Goal: Task Accomplishment & Management: Manage account settings

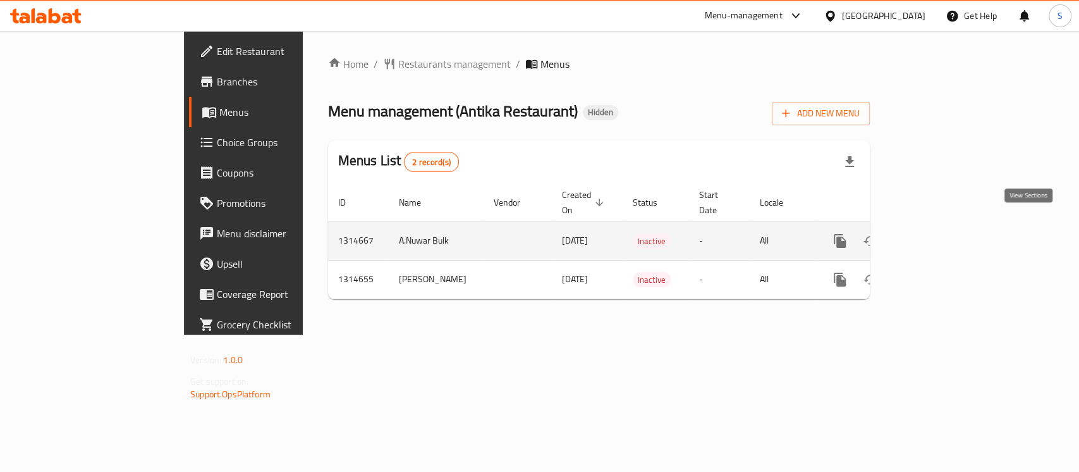
click at [946, 226] on link "enhanced table" at bounding box center [931, 241] width 30 height 30
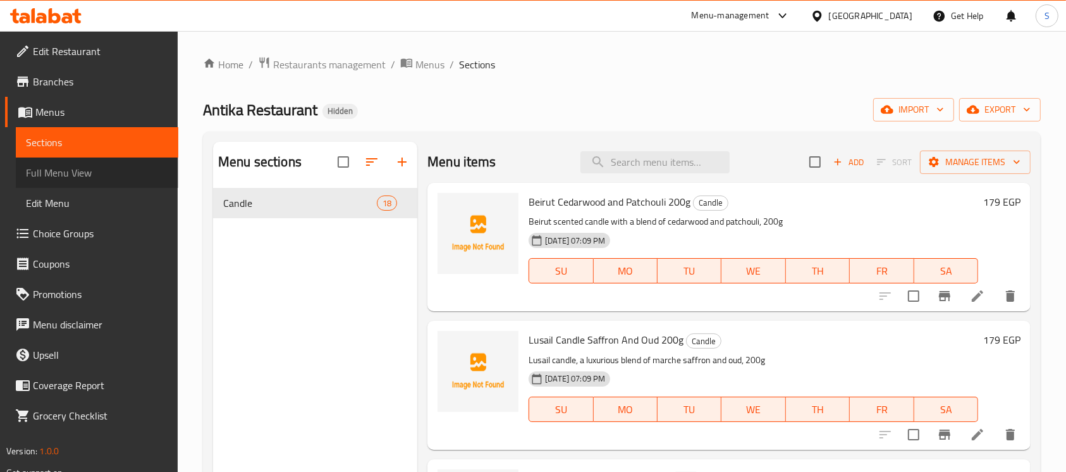
click at [84, 171] on span "Full Menu View" at bounding box center [97, 172] width 142 height 15
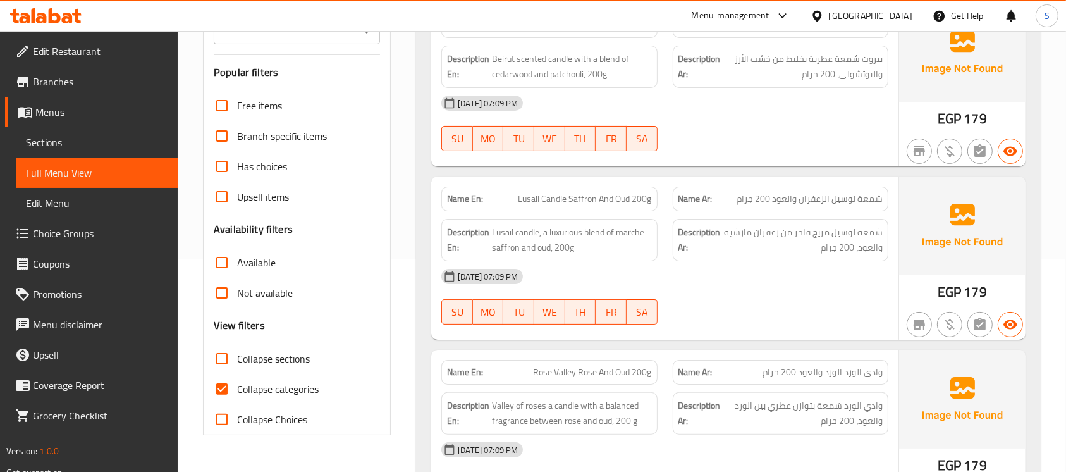
scroll to position [421, 0]
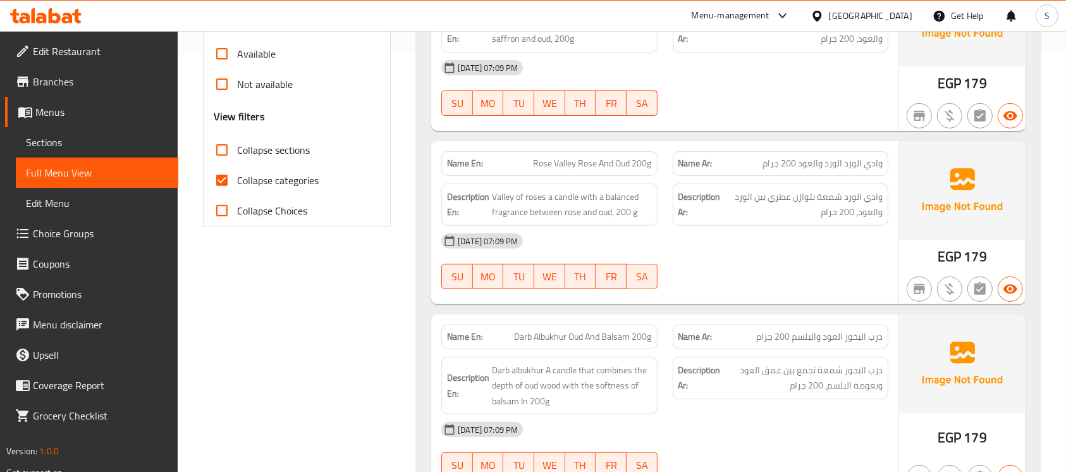
click at [231, 169] on input "Collapse categories" at bounding box center [222, 180] width 30 height 30
checkbox input "false"
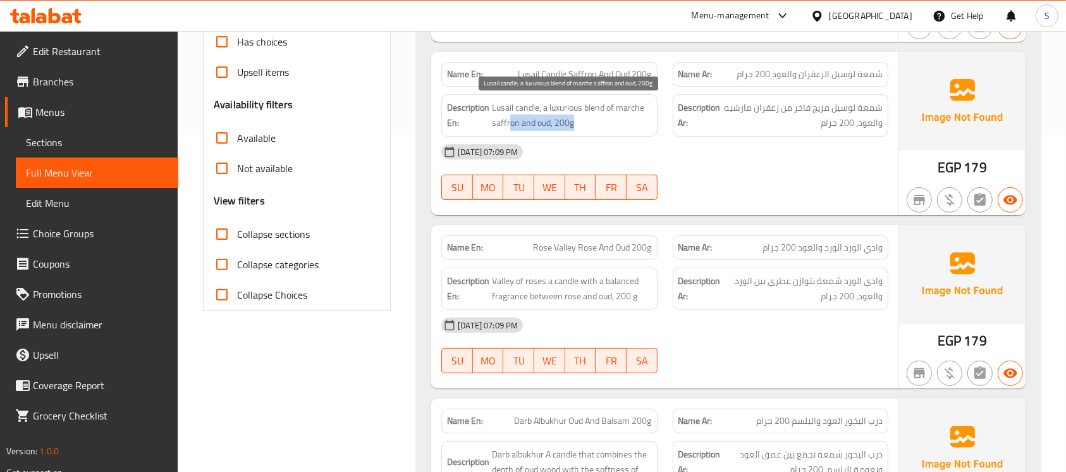
drag, startPoint x: 509, startPoint y: 124, endPoint x: 641, endPoint y: 117, distance: 132.3
click at [625, 117] on span "Lusail candle, a luxurious blend of marche saffron and oud, 200g" at bounding box center [571, 115] width 159 height 31
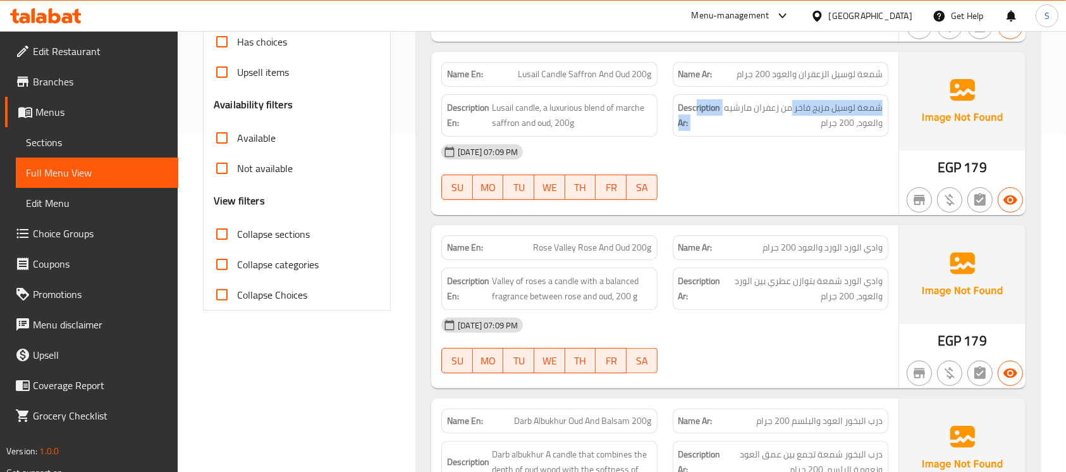
drag, startPoint x: 694, startPoint y: 97, endPoint x: 794, endPoint y: 94, distance: 99.9
click at [794, 94] on div "Description Ar: شمعة لوسيل مزيج فاخر من زعفران مارشيه والعود، 200 جرام" at bounding box center [781, 115] width 216 height 42
click at [759, 56] on div "Name Ar: شمعة لوسيل الزعفران والعود 200 جرام" at bounding box center [780, 74] width 231 height 40
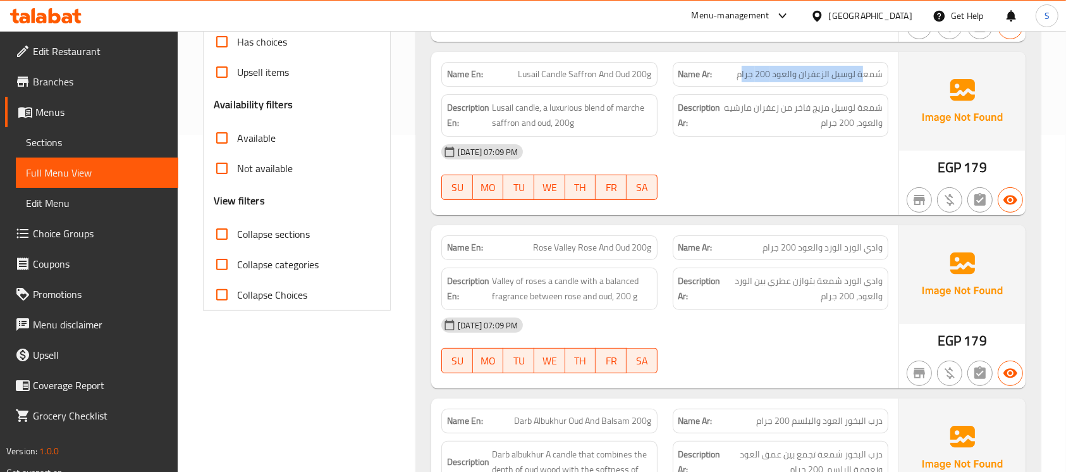
drag, startPoint x: 744, startPoint y: 65, endPoint x: 861, endPoint y: 67, distance: 117.0
click at [862, 68] on span "شمعة لوسيل الزعفران والعود 200 جرام" at bounding box center [809, 74] width 146 height 13
drag, startPoint x: 507, startPoint y: 68, endPoint x: 566, endPoint y: 67, distance: 59.4
click at [566, 68] on p "Name En: Lusail Candle Saffron And Oud 200g" at bounding box center [549, 74] width 204 height 13
drag, startPoint x: 580, startPoint y: 78, endPoint x: 659, endPoint y: 70, distance: 79.5
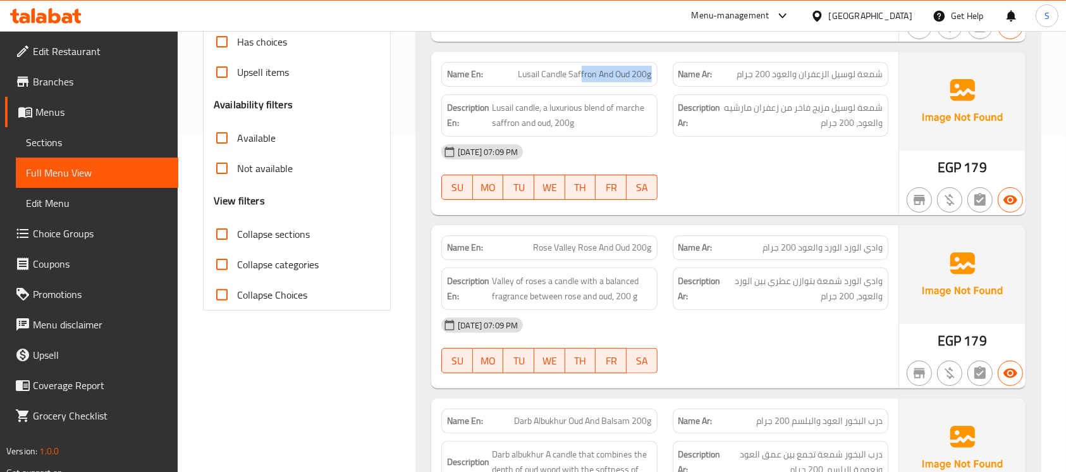
click at [659, 70] on div "Name En: Lusail Candle Saffron And Oud 200g" at bounding box center [549, 74] width 231 height 40
drag, startPoint x: 733, startPoint y: 76, endPoint x: 628, endPoint y: 84, distance: 105.3
click at [834, 75] on p "Name Ar: شمعة لوسيل الزعفران والعود 200 جرام" at bounding box center [780, 74] width 204 height 13
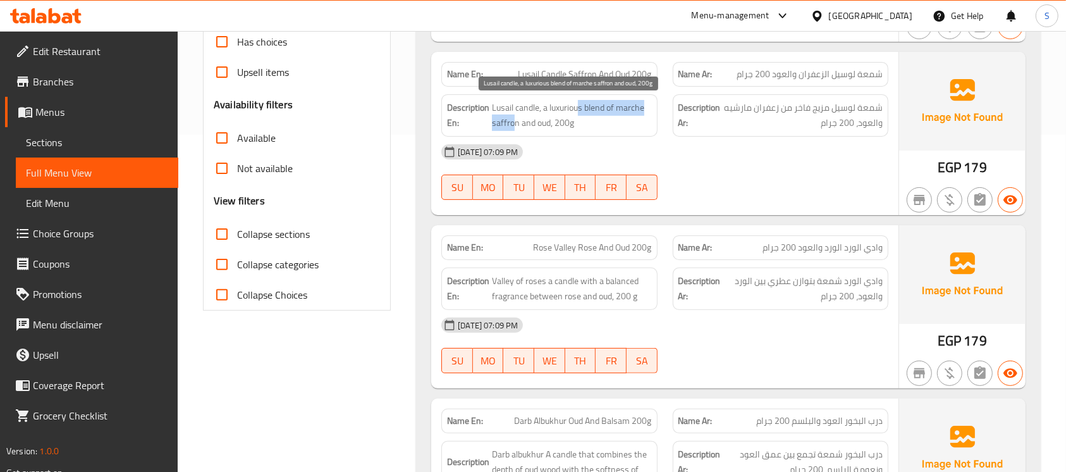
drag, startPoint x: 512, startPoint y: 118, endPoint x: 578, endPoint y: 109, distance: 67.0
click at [578, 109] on span "Lusail candle, a luxurious blend of marche saffron and oud, 200g" at bounding box center [571, 115] width 159 height 31
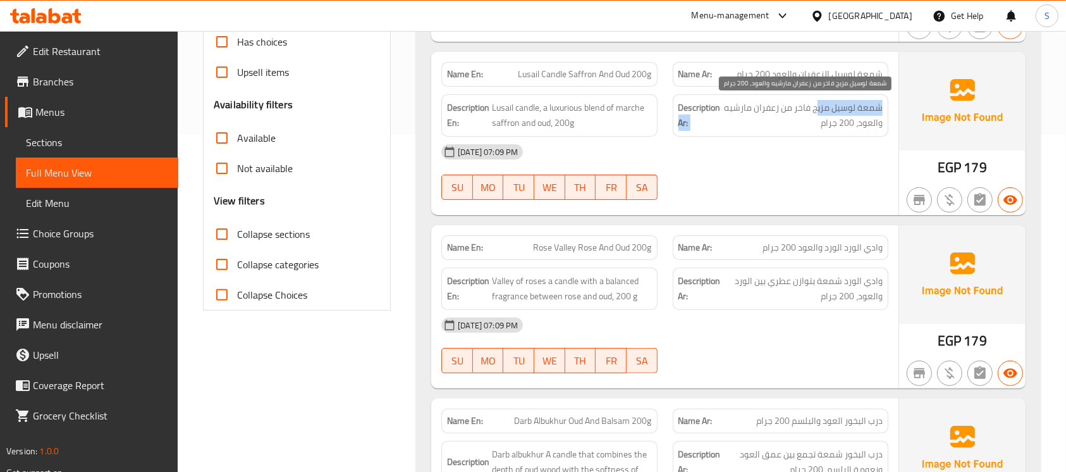
drag, startPoint x: 719, startPoint y: 101, endPoint x: 816, endPoint y: 107, distance: 97.0
click at [816, 107] on h6 "Description Ar: شمعة لوسيل مزيج فاخر من زعفران مارشيه والعود، 200 جرام" at bounding box center [780, 115] width 204 height 31
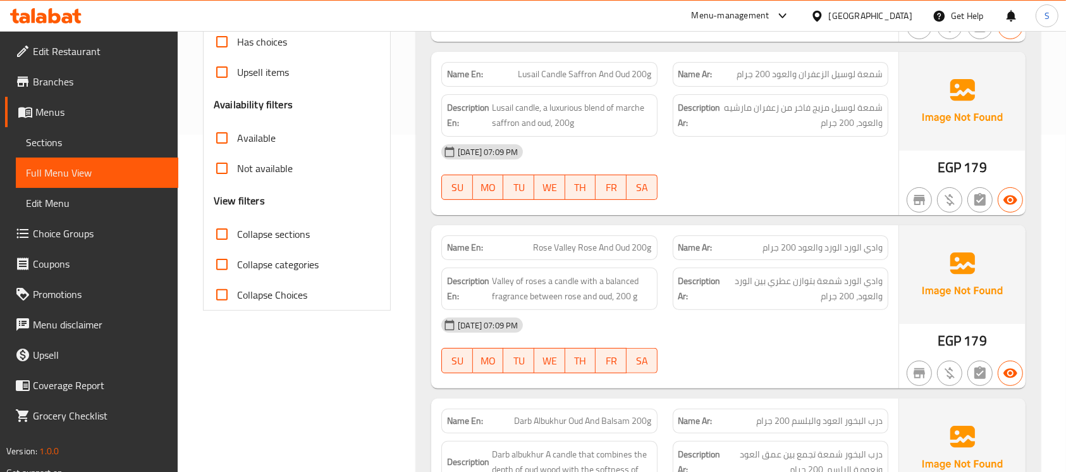
drag, startPoint x: 688, startPoint y: 193, endPoint x: 773, endPoint y: 193, distance: 84.1
click at [773, 193] on div at bounding box center [780, 199] width 231 height 15
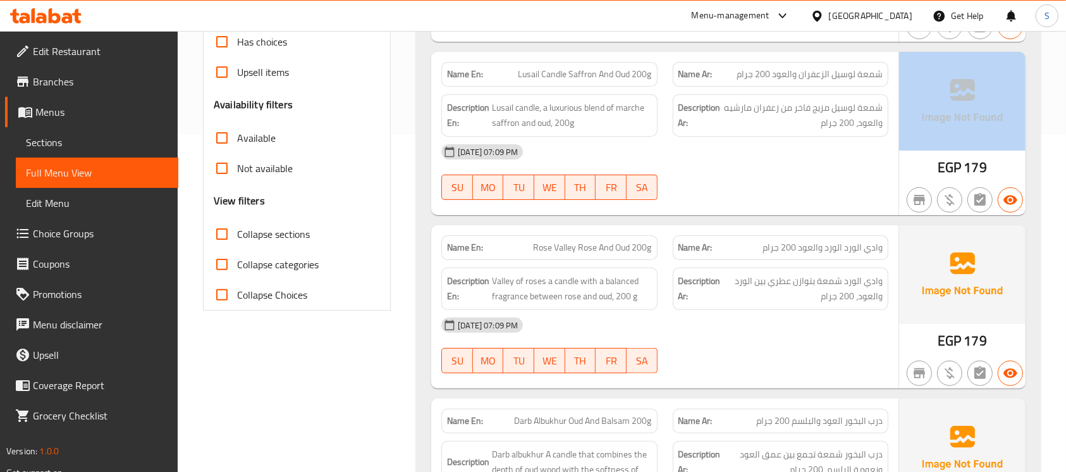
drag, startPoint x: 932, startPoint y: 170, endPoint x: 1006, endPoint y: 156, distance: 75.9
click at [1006, 156] on div "EGP 179" at bounding box center [962, 133] width 126 height 163
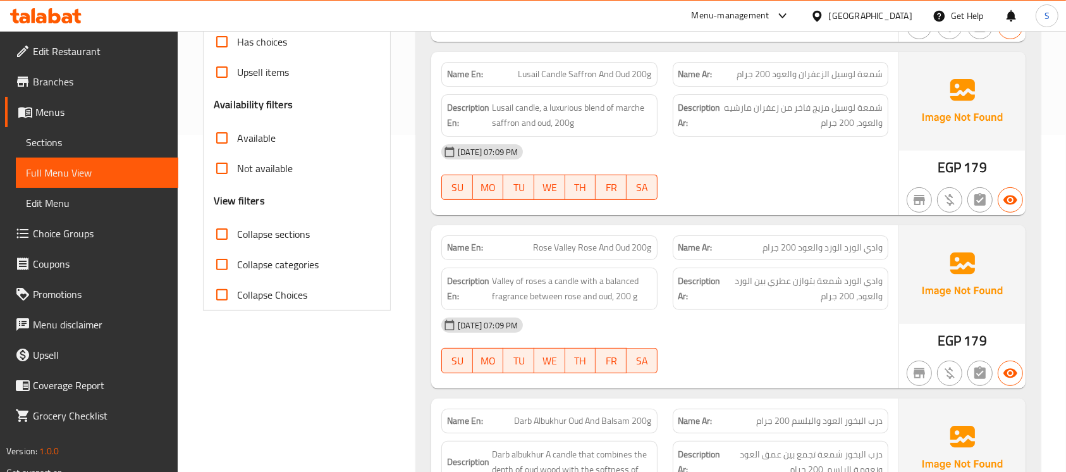
click at [582, 246] on span "Rose Valley Rose And Oud 200g" at bounding box center [593, 247] width 118 height 13
copy span "Rose Valley Rose And Oud 200g"
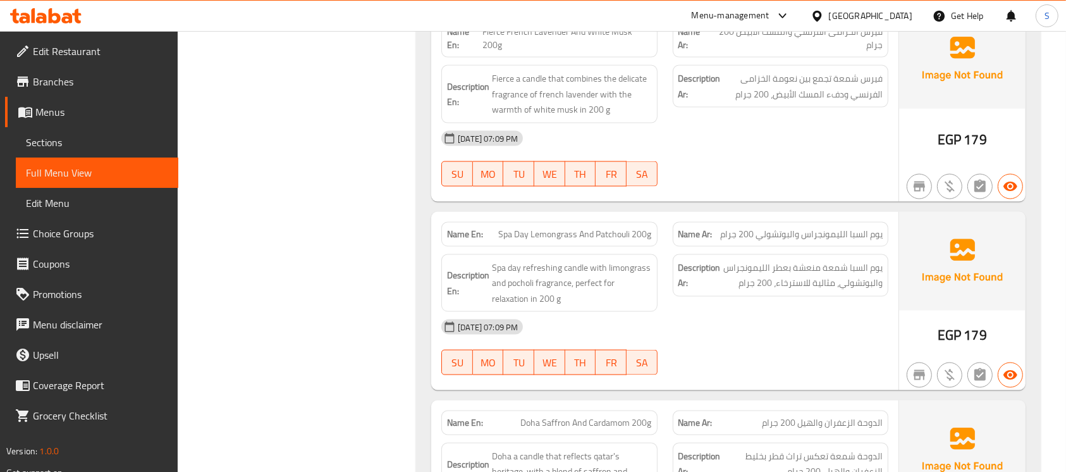
scroll to position [1891, 0]
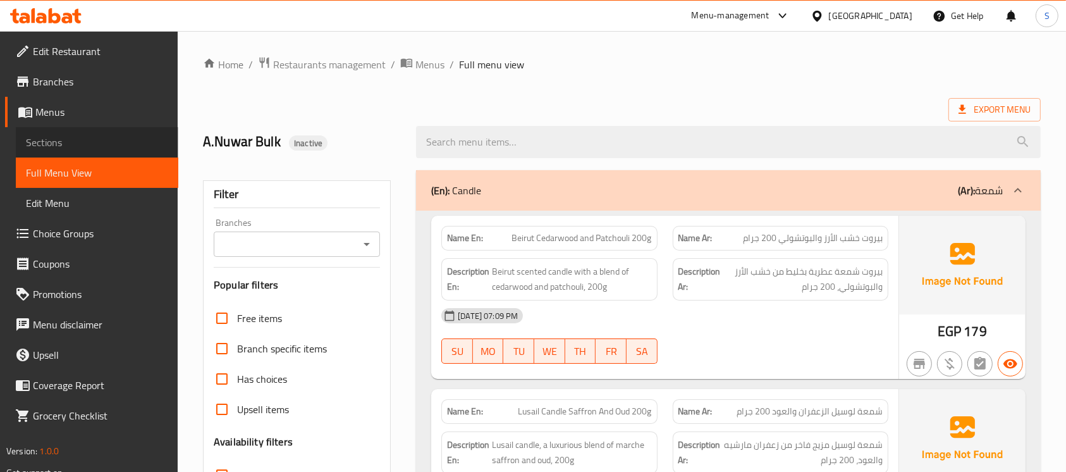
click at [69, 141] on span "Sections" at bounding box center [97, 142] width 142 height 15
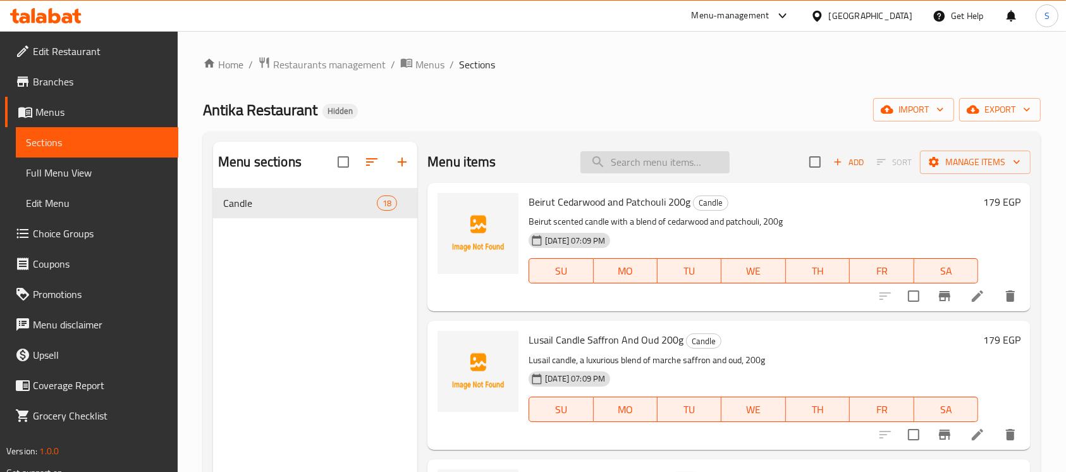
click at [640, 164] on input "search" at bounding box center [654, 162] width 149 height 22
paste input "Rose Valley Rose And Oud 200g"
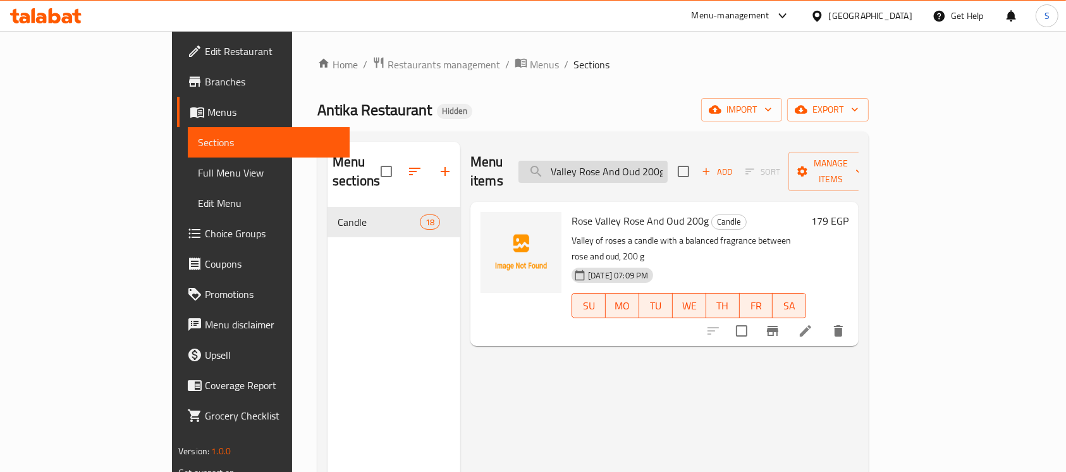
type input "Rose Valley Rose And Oud 200g"
click at [628, 211] on span "Rose Valley Rose And Oud 200g" at bounding box center [639, 220] width 137 height 19
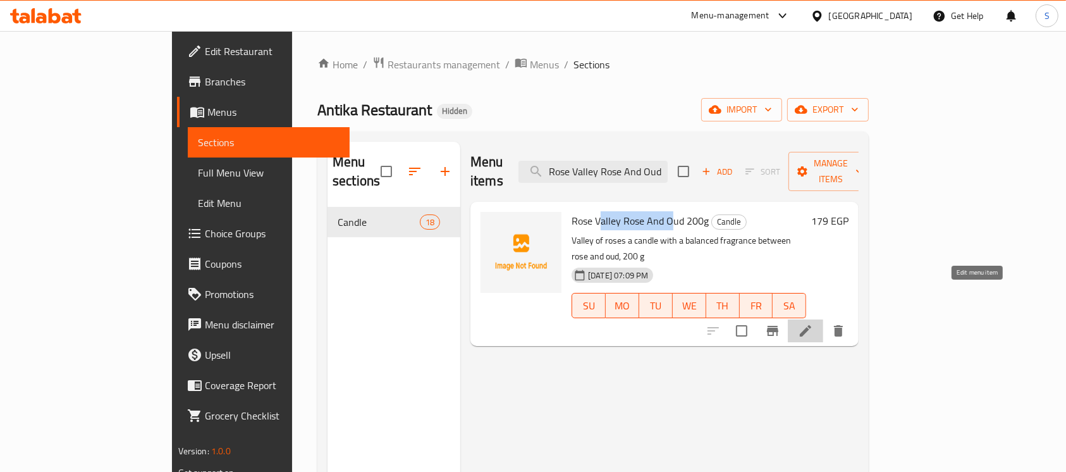
click at [811, 325] on icon at bounding box center [805, 330] width 11 height 11
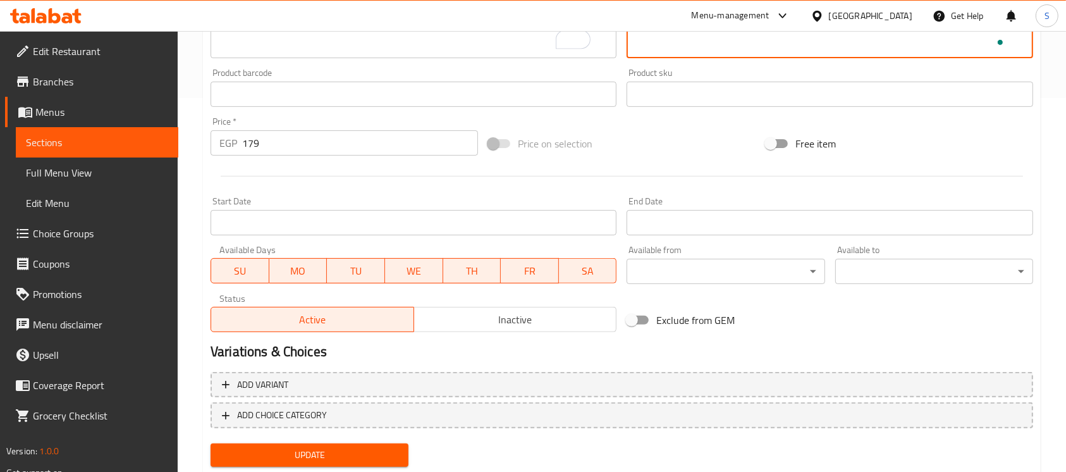
scroll to position [412, 0]
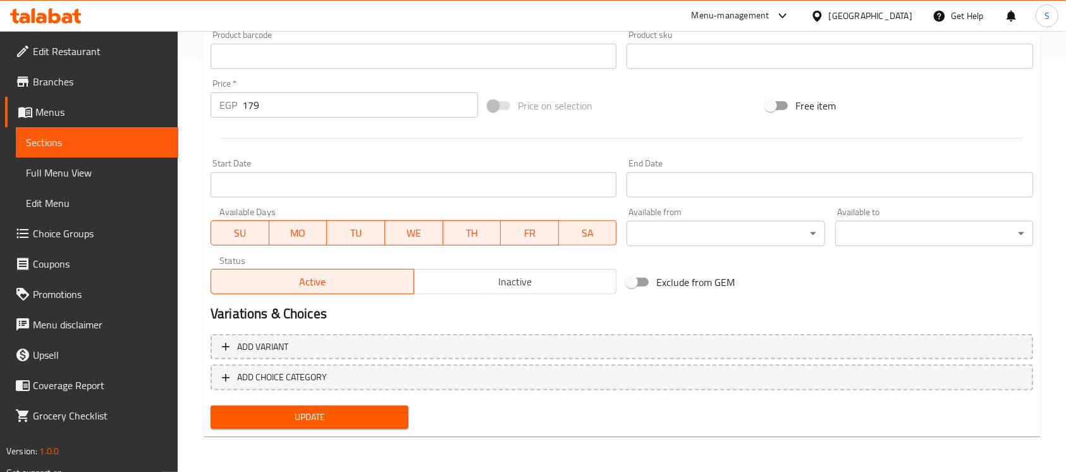
type textarea "وادي الورد شمعة بتوازن عطري بين الورد fdafdaوالعود، 200 جرام"
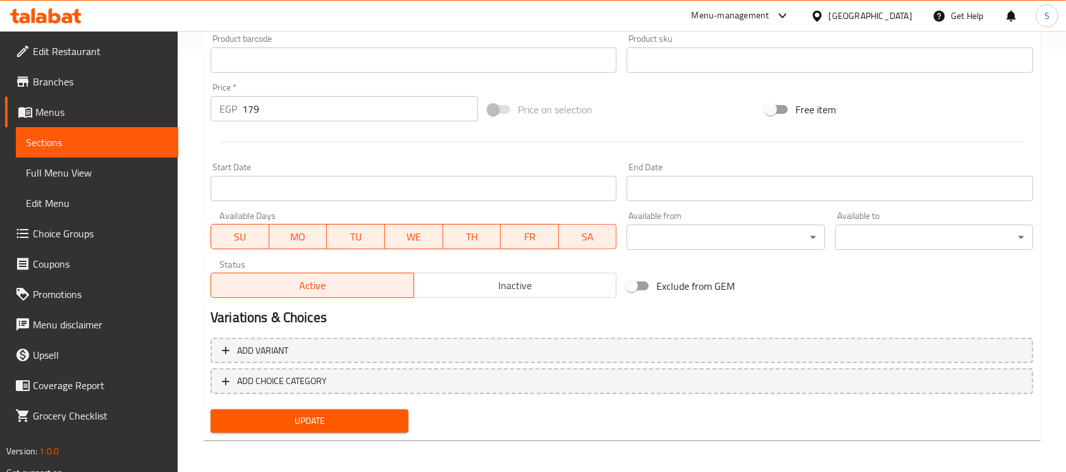
scroll to position [425, 0]
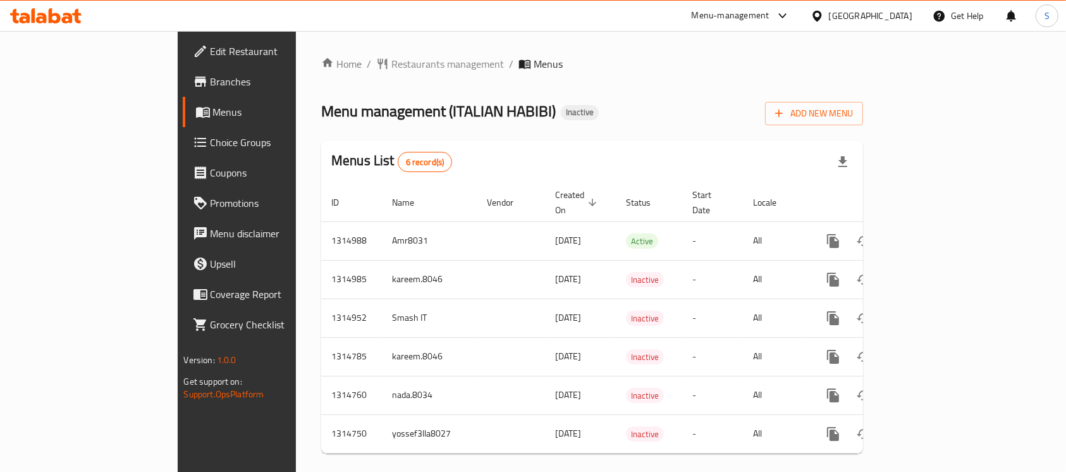
click at [213, 107] on span "Menus" at bounding box center [279, 111] width 133 height 15
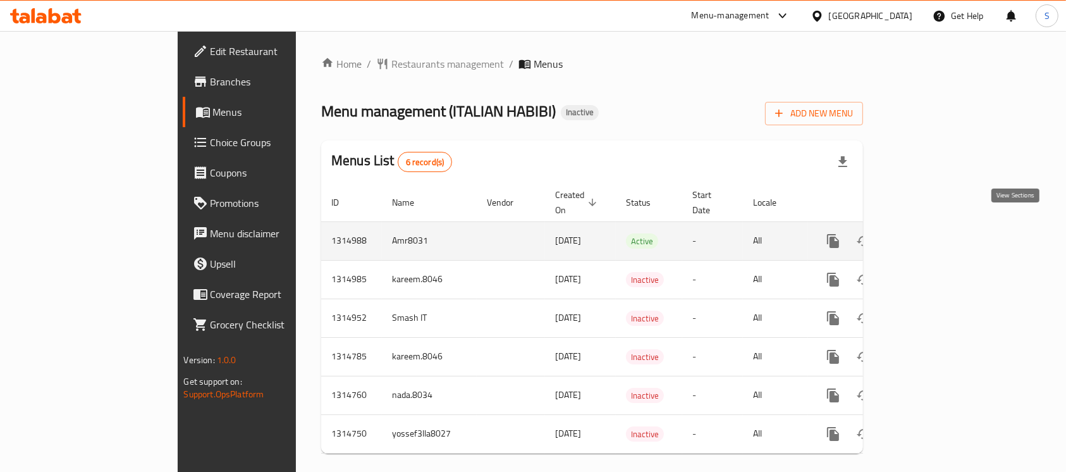
click at [932, 233] on icon "enhanced table" at bounding box center [924, 240] width 15 height 15
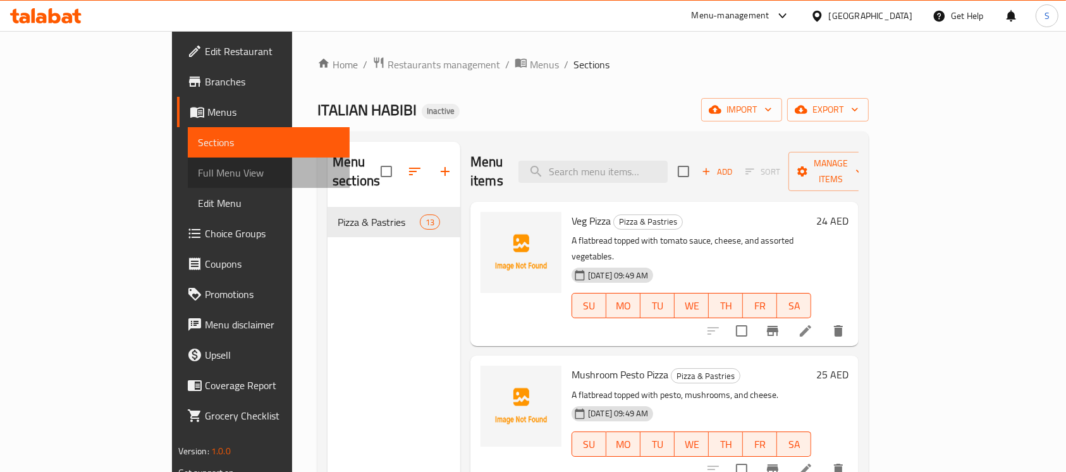
click at [198, 171] on span "Full Menu View" at bounding box center [269, 172] width 142 height 15
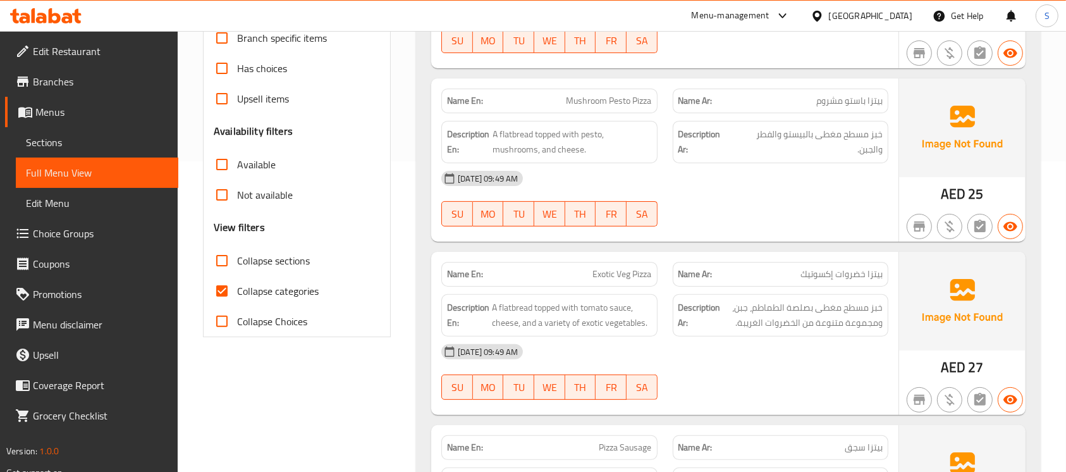
scroll to position [337, 0]
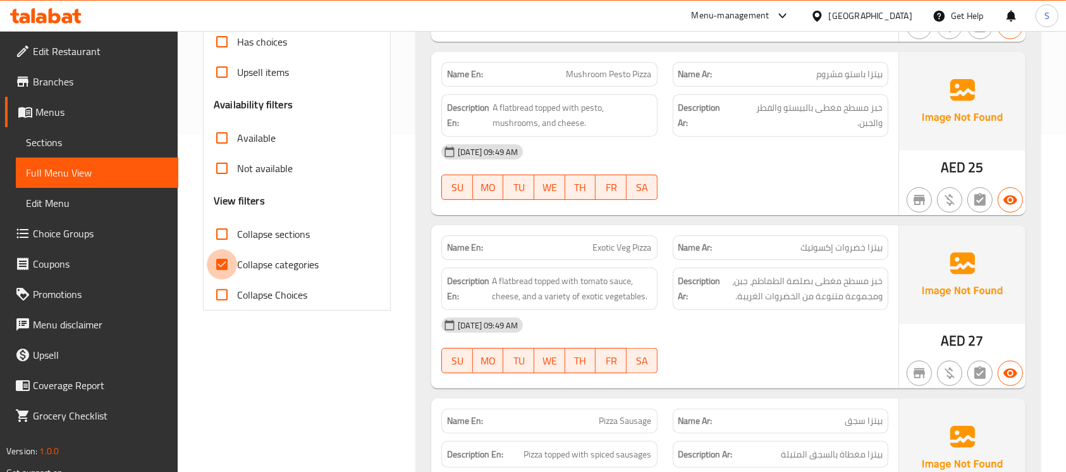
click at [218, 259] on input "Collapse categories" at bounding box center [222, 264] width 30 height 30
checkbox input "false"
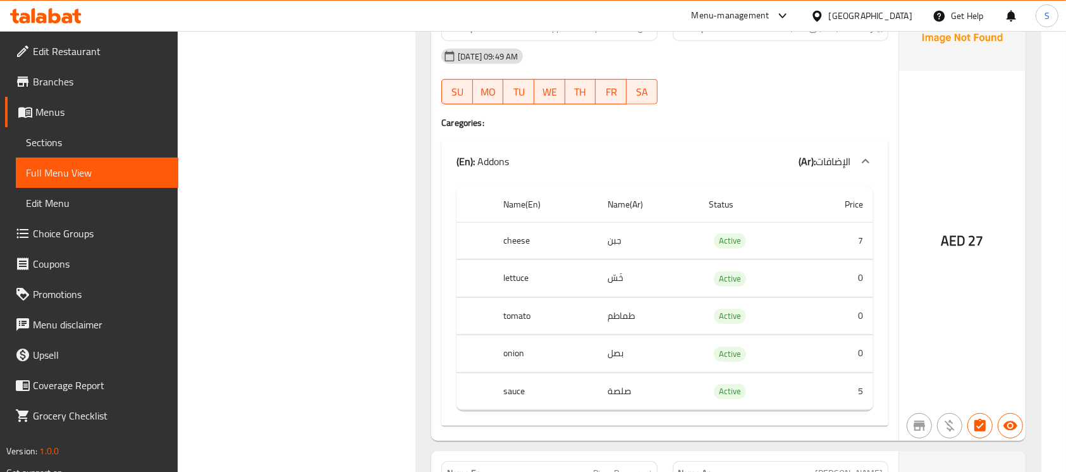
scroll to position [674, 0]
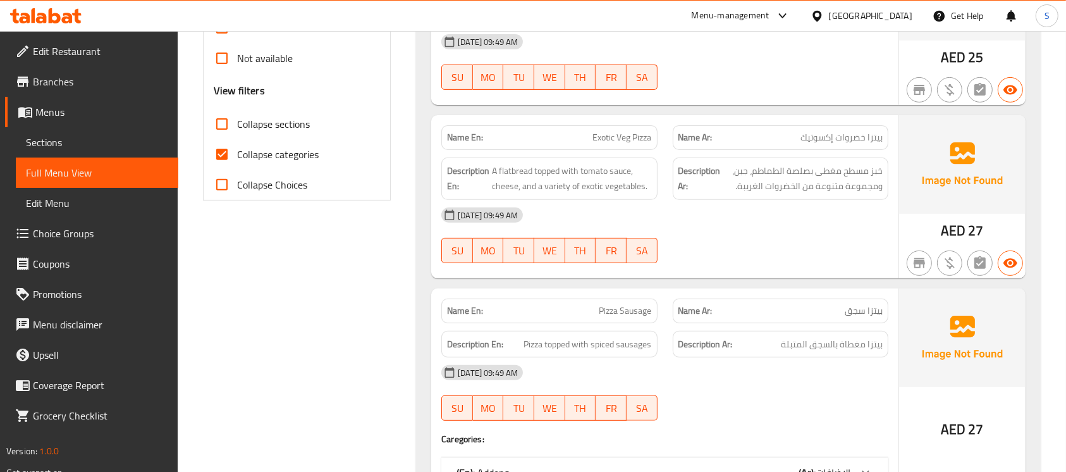
scroll to position [337, 0]
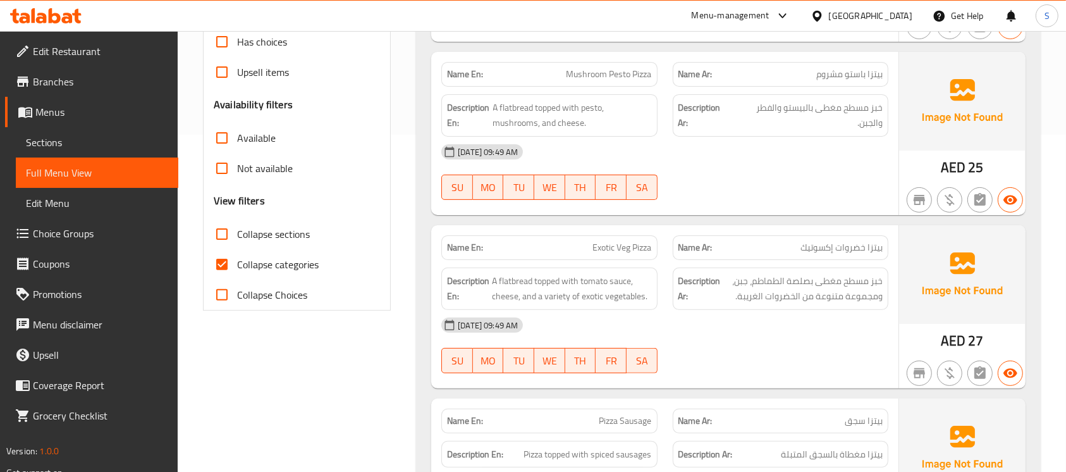
click at [226, 270] on input "Collapse categories" at bounding box center [222, 264] width 30 height 30
checkbox input "false"
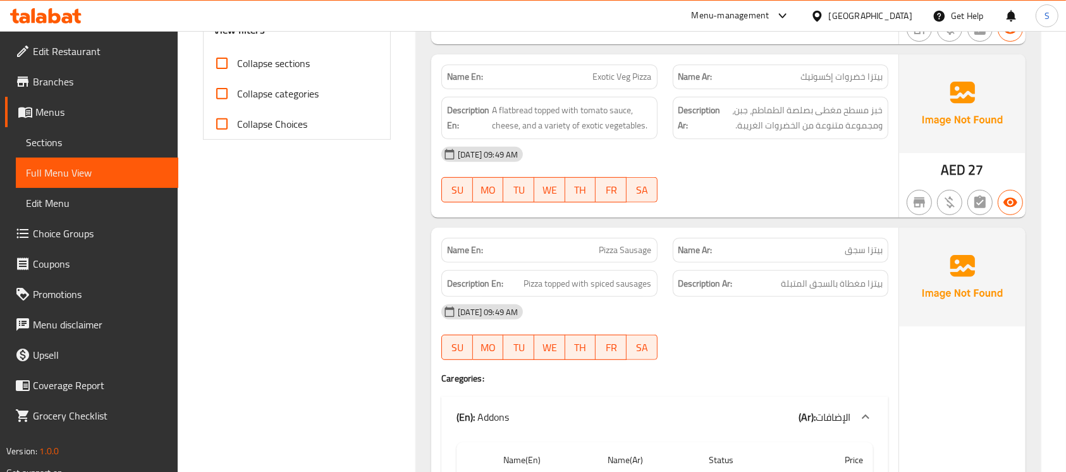
scroll to position [506, 0]
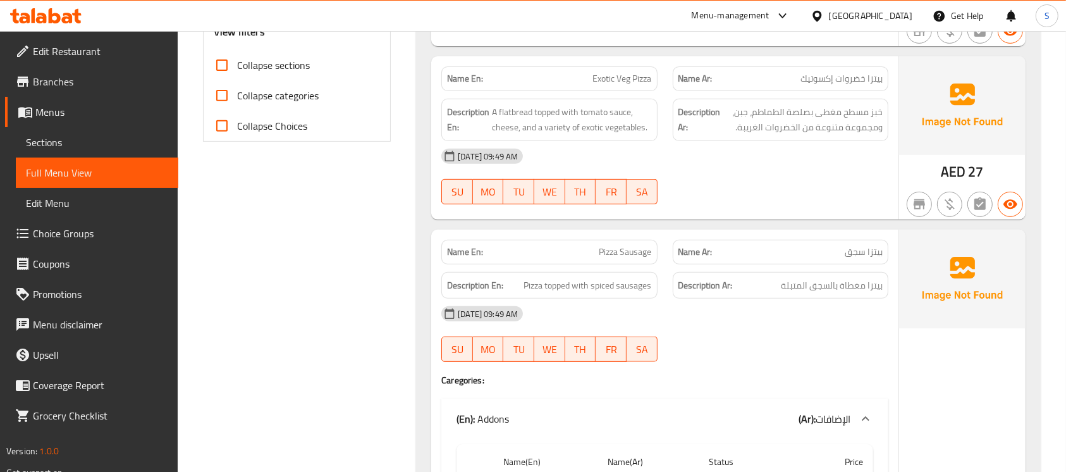
click at [614, 255] on span "Pizza Sausage" at bounding box center [625, 251] width 52 height 13
copy span "Pizza Sausage"
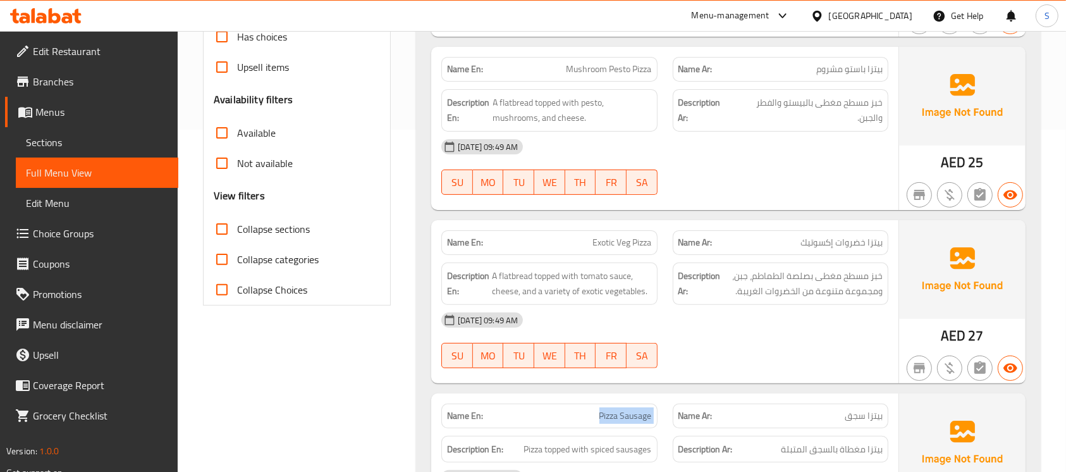
scroll to position [674, 0]
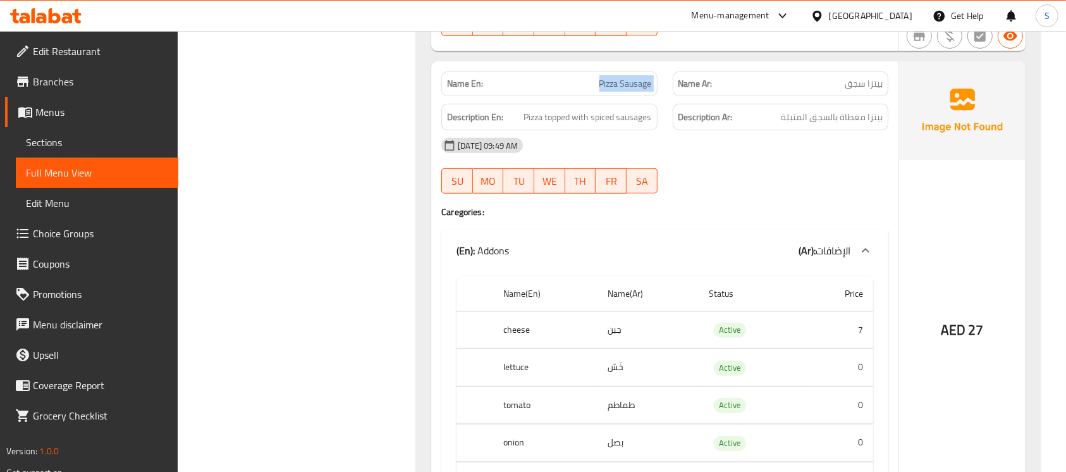
click at [621, 82] on span "Pizza Sausage" at bounding box center [625, 83] width 52 height 13
drag, startPoint x: 809, startPoint y: 88, endPoint x: 761, endPoint y: 109, distance: 52.6
click at [857, 89] on p "Name Ar: بيتزا سجق" at bounding box center [780, 83] width 204 height 13
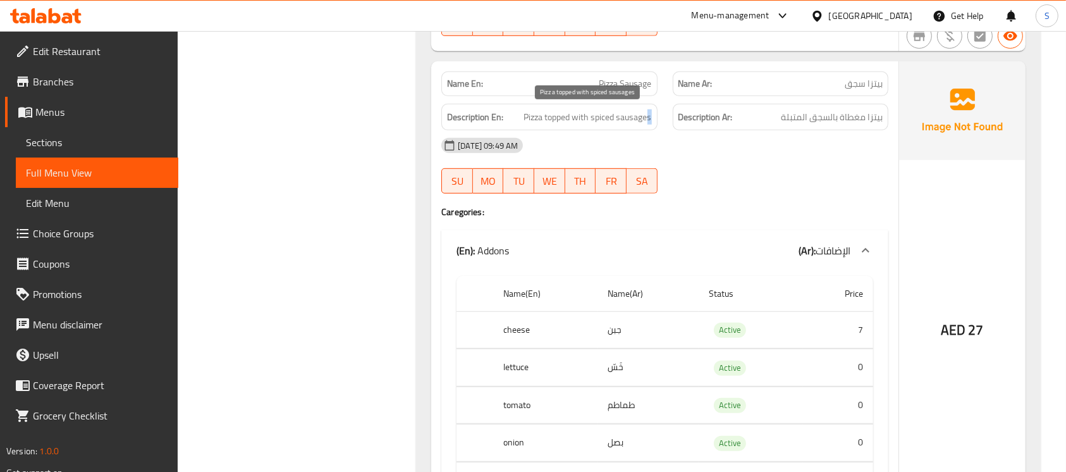
drag, startPoint x: 645, startPoint y: 119, endPoint x: 667, endPoint y: 131, distance: 24.9
click at [668, 123] on div "Description En: Pizza topped with spiced sausages Description Ar: بيتزا مغطاة ب…" at bounding box center [665, 117] width 462 height 42
drag, startPoint x: 735, startPoint y: 338, endPoint x: 724, endPoint y: 338, distance: 10.7
click at [740, 336] on tr "cheese جبن Active 7" at bounding box center [664, 329] width 417 height 37
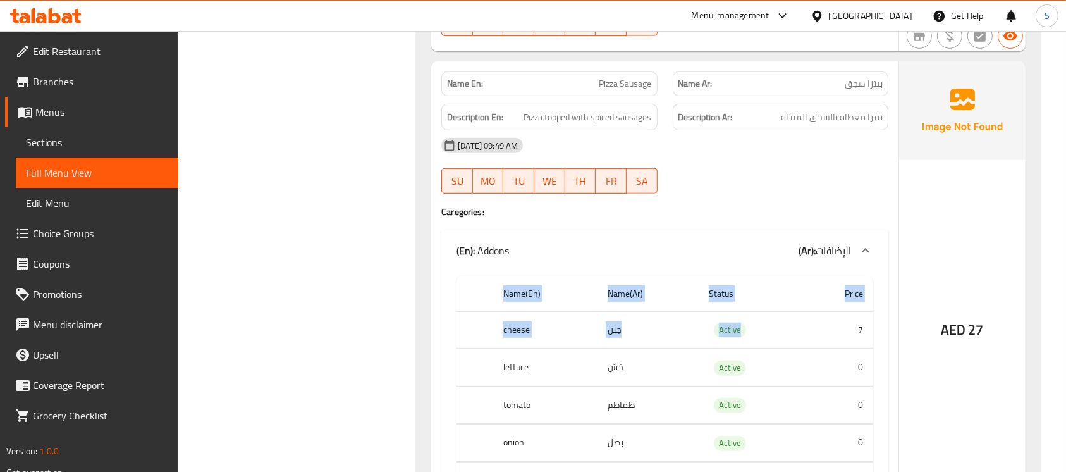
drag, startPoint x: 853, startPoint y: 328, endPoint x: 867, endPoint y: 354, distance: 29.4
click at [870, 347] on tbody "cheese جبن Active 7 lettuce خَسّ Active 0 tomato طماطم Active 0 onion بصل Activ…" at bounding box center [664, 405] width 417 height 188
click at [623, 88] on span "Pizza Sausage" at bounding box center [625, 83] width 52 height 13
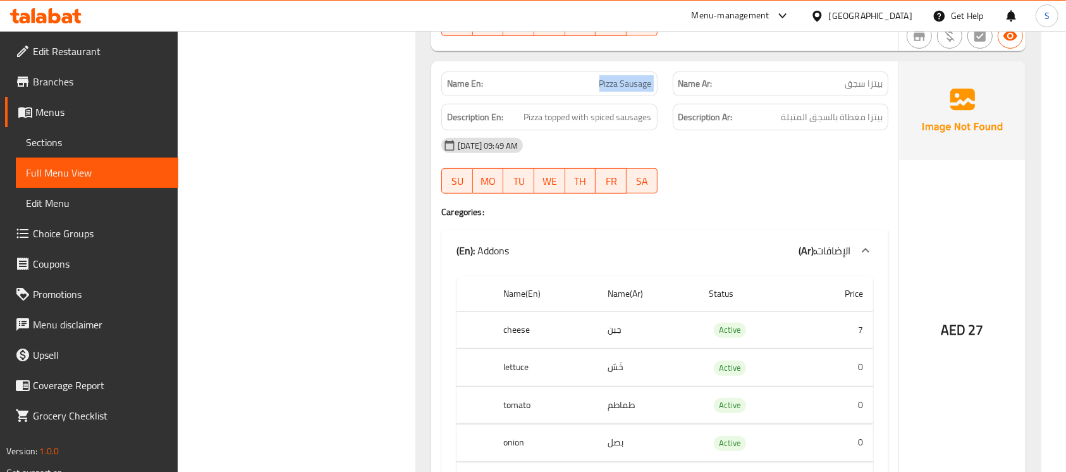
copy span "Pizza Sausage"
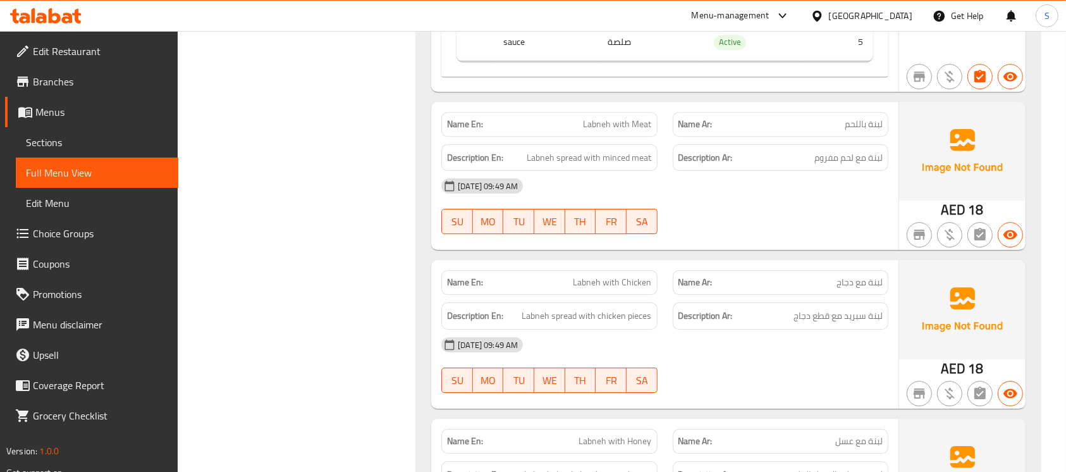
scroll to position [3879, 0]
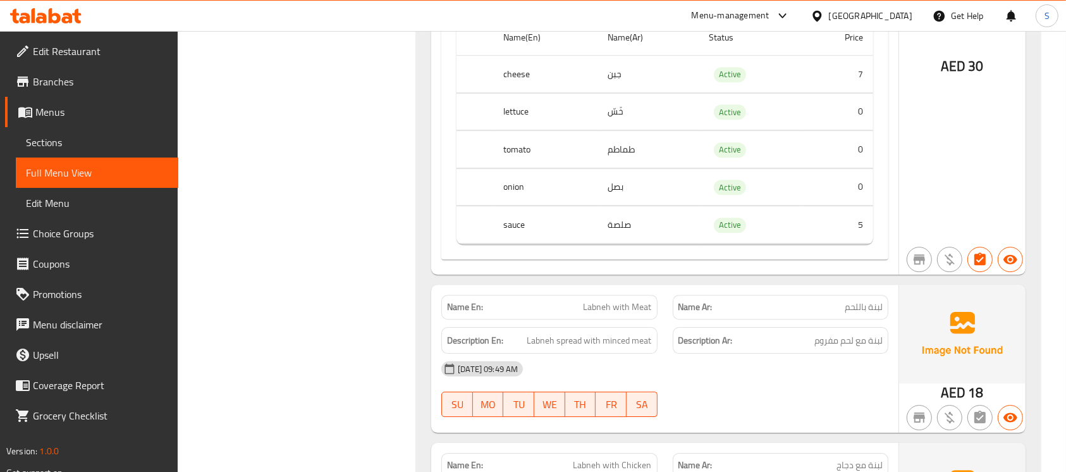
click at [611, 312] on span "Labneh with Meat" at bounding box center [617, 306] width 68 height 13
click at [610, 312] on span "Labneh with Meat" at bounding box center [617, 306] width 68 height 13
copy span "Labneh with Meat"
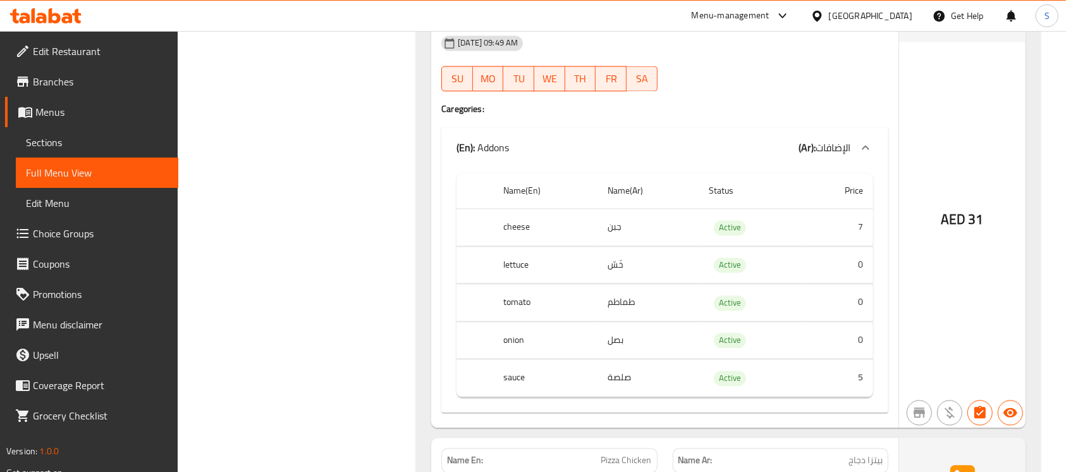
scroll to position [2615, 0]
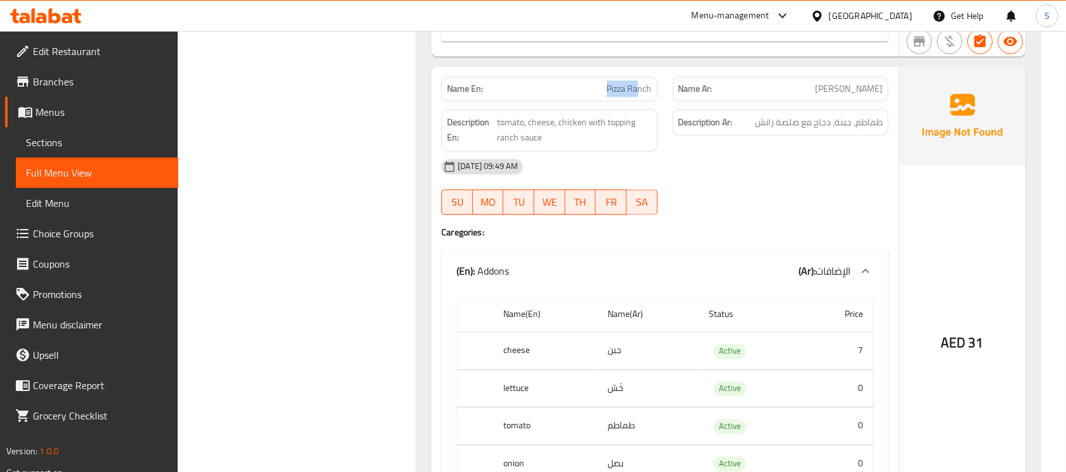
drag, startPoint x: 518, startPoint y: 89, endPoint x: 639, endPoint y: 97, distance: 121.0
click at [639, 95] on p "Name En: Pizza Ranch" at bounding box center [549, 88] width 204 height 13
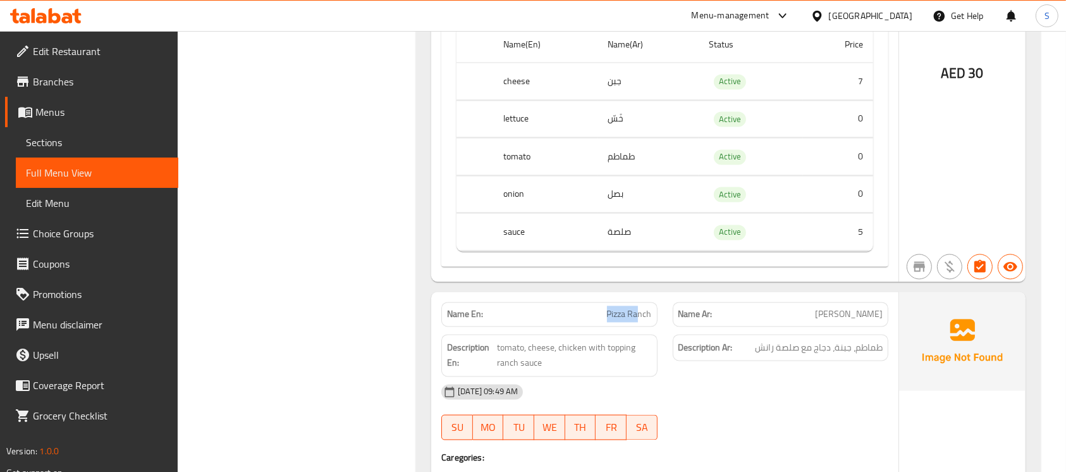
scroll to position [2193, 0]
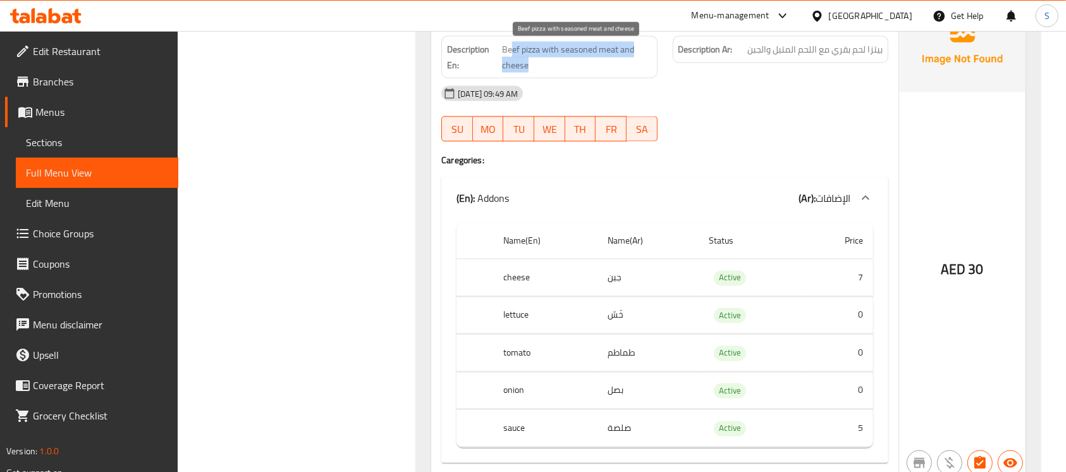
drag, startPoint x: 511, startPoint y: 51, endPoint x: 719, endPoint y: 70, distance: 209.5
click at [725, 70] on div "Description En: Beef pizza with seasoned meat and cheese Description Ar: بيتزا …" at bounding box center [665, 57] width 462 height 58
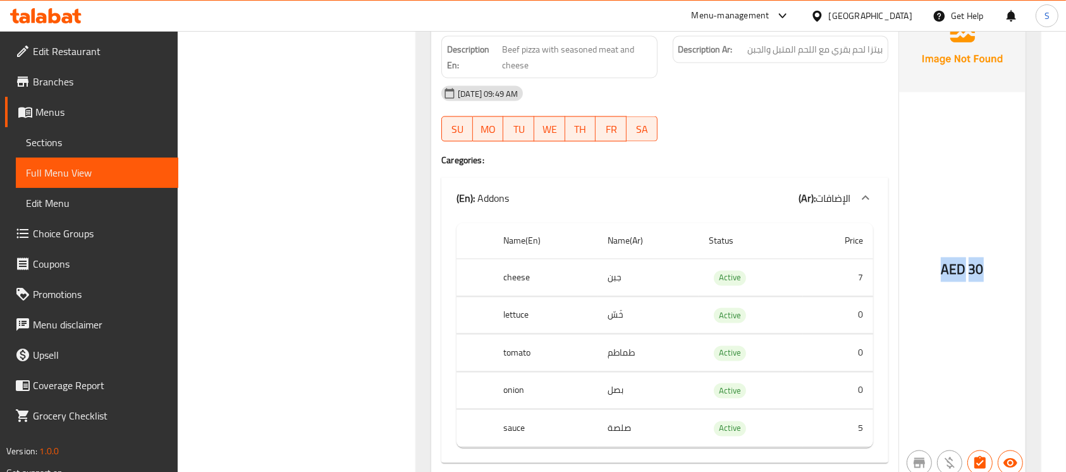
drag, startPoint x: 963, startPoint y: 272, endPoint x: 912, endPoint y: 274, distance: 50.6
click at [912, 274] on div "AED 30" at bounding box center [962, 236] width 126 height 484
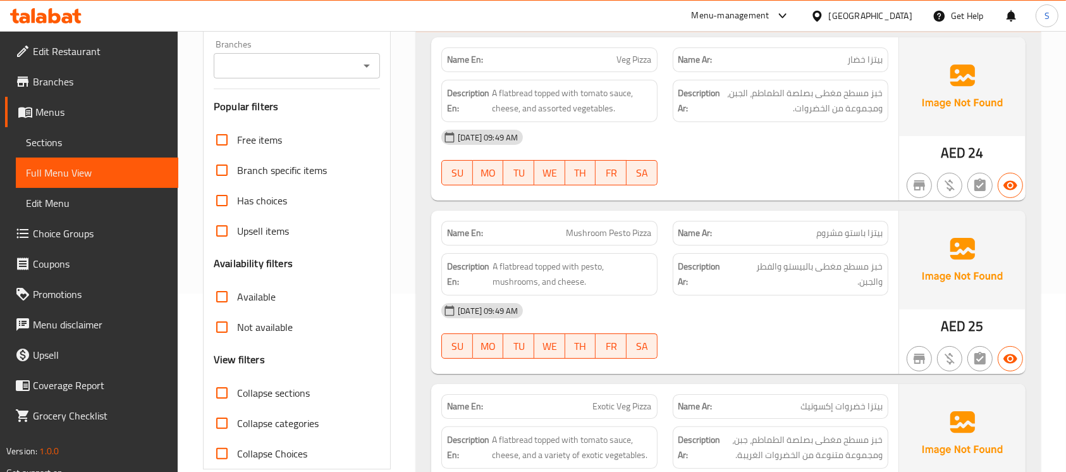
scroll to position [0, 0]
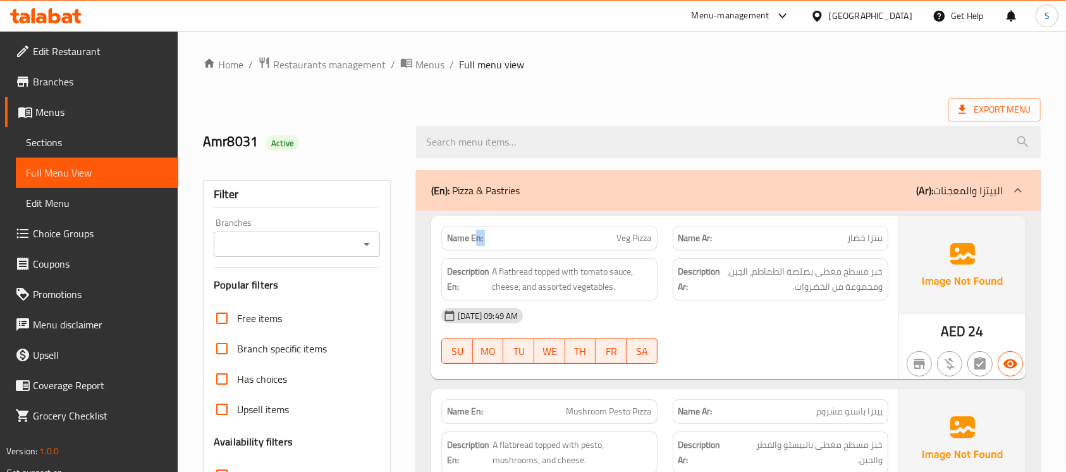
drag, startPoint x: 492, startPoint y: 241, endPoint x: 578, endPoint y: 239, distance: 85.4
click at [580, 240] on p "Name En: Veg Pizza" at bounding box center [549, 237] width 204 height 13
drag, startPoint x: 685, startPoint y: 271, endPoint x: 783, endPoint y: 257, distance: 99.5
click at [783, 258] on div "Description Ar: خبز مسطح مغطى بصلصة الطماطم، الجبن، ومجموعة من الخضروات." at bounding box center [781, 279] width 216 height 42
click at [46, 142] on span "Sections" at bounding box center [97, 142] width 142 height 15
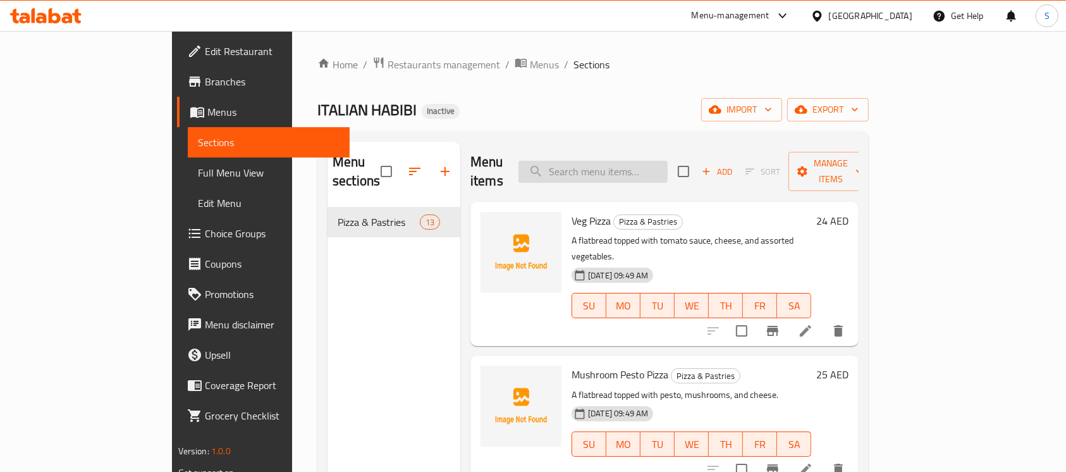
click at [630, 161] on input "search" at bounding box center [592, 172] width 149 height 22
paste input "Pizza Sausage"
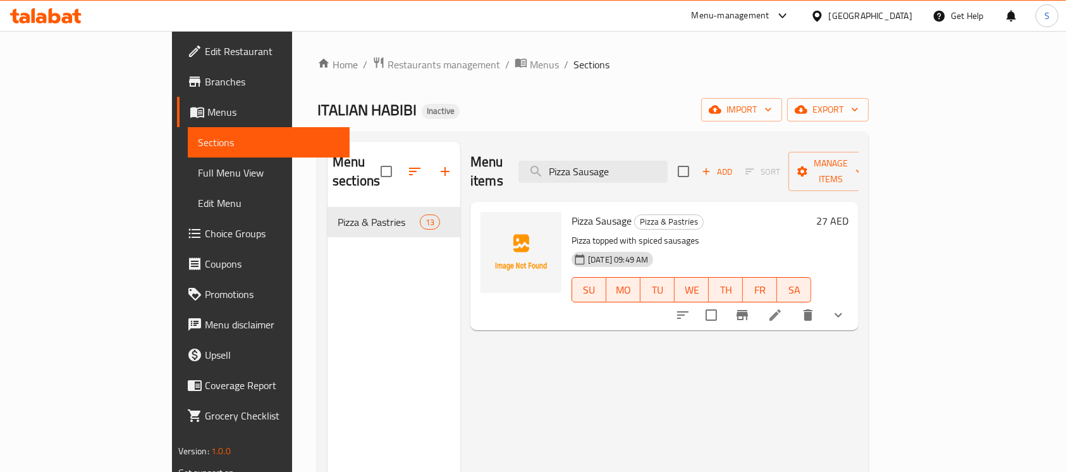
type input "Pizza Sausage"
click at [783, 307] on icon at bounding box center [774, 314] width 15 height 15
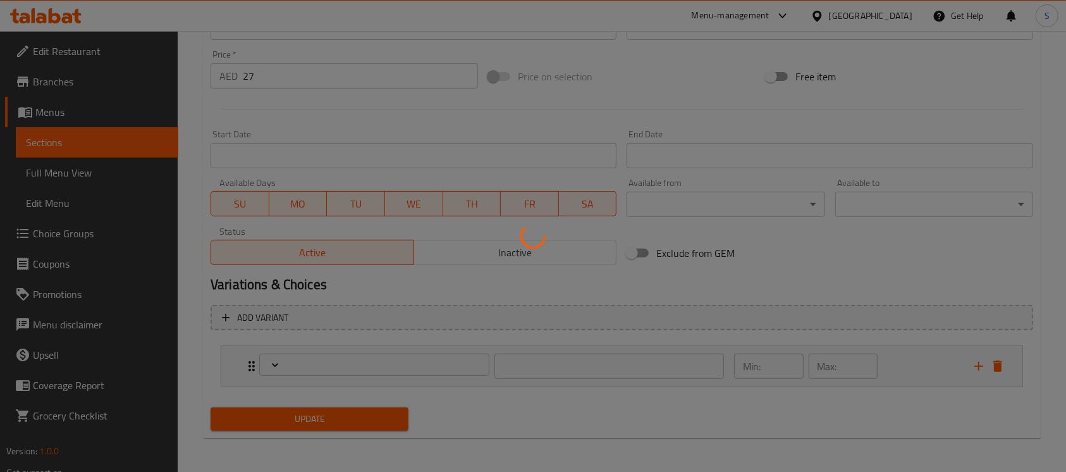
scroll to position [443, 0]
type input "الإضافات"
type input "0"
type input "3"
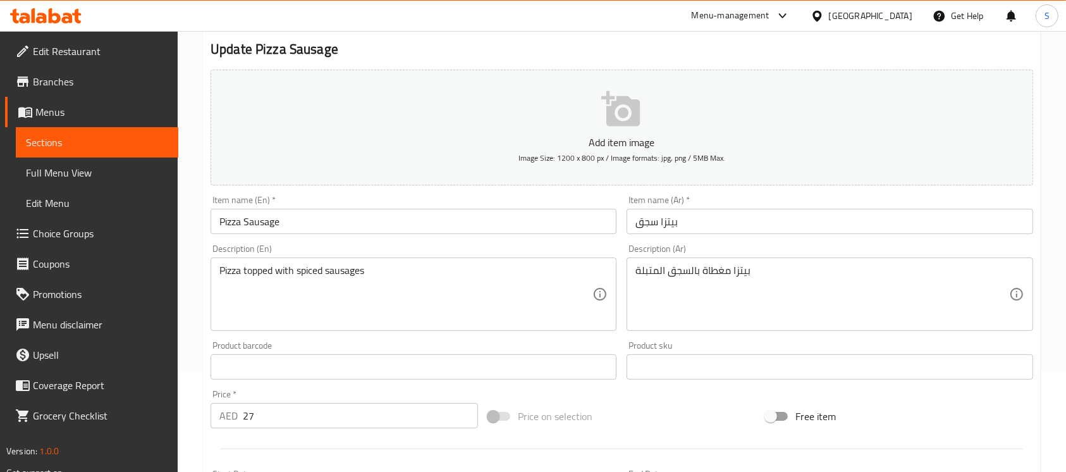
scroll to position [0, 0]
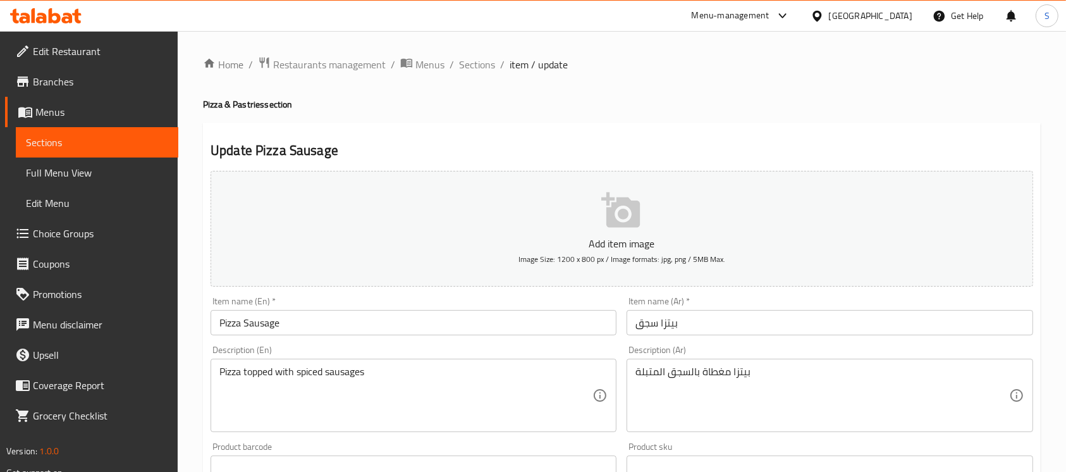
click at [68, 148] on span "Sections" at bounding box center [97, 142] width 142 height 15
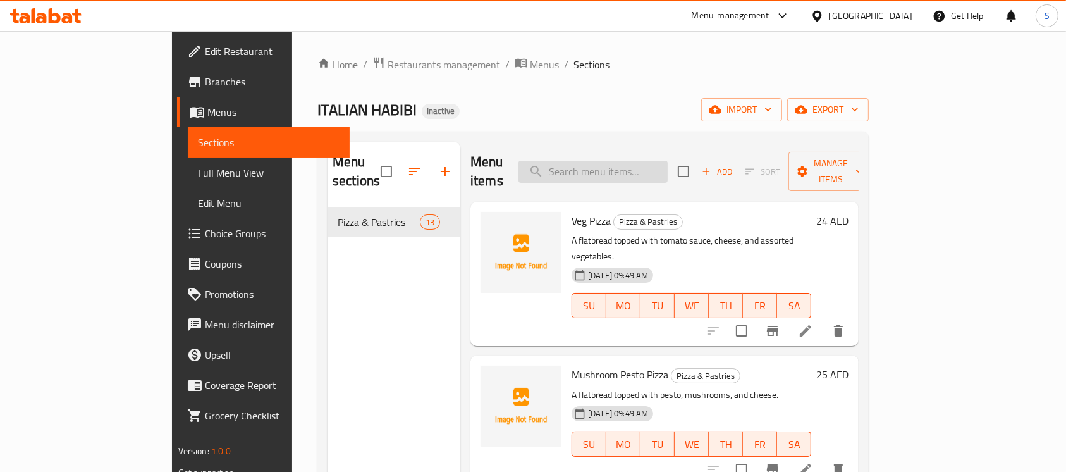
click at [603, 161] on input "search" at bounding box center [592, 172] width 149 height 22
paste input "Pizza Sausage"
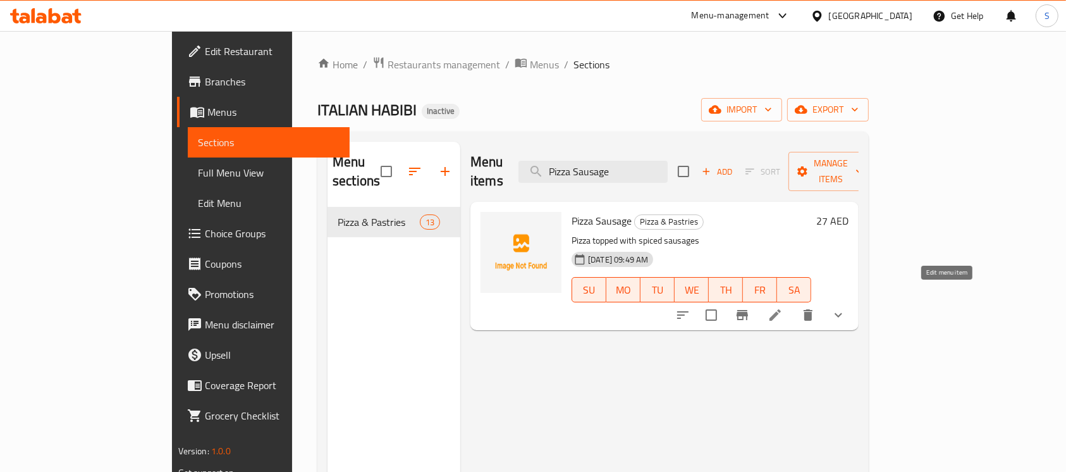
type input "Pizza Sausage"
click at [781, 309] on icon at bounding box center [774, 314] width 11 height 11
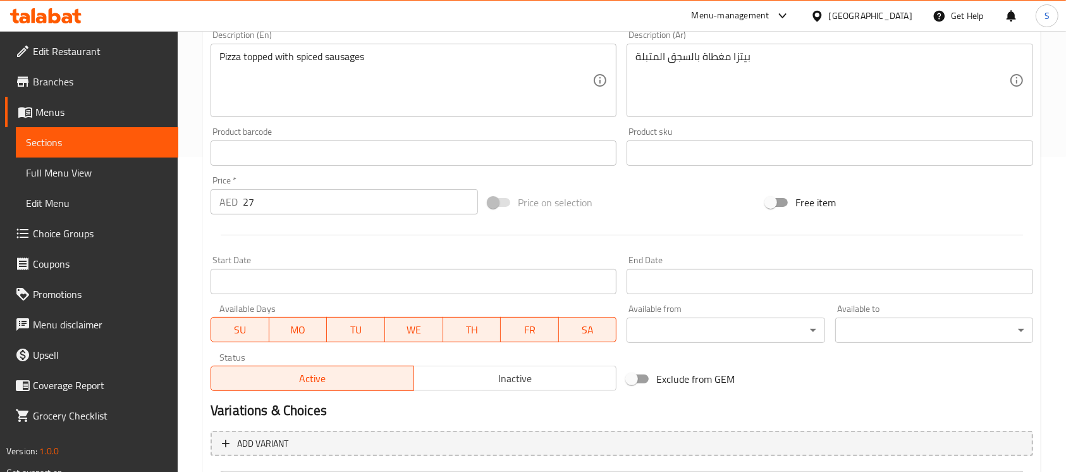
scroll to position [443, 0]
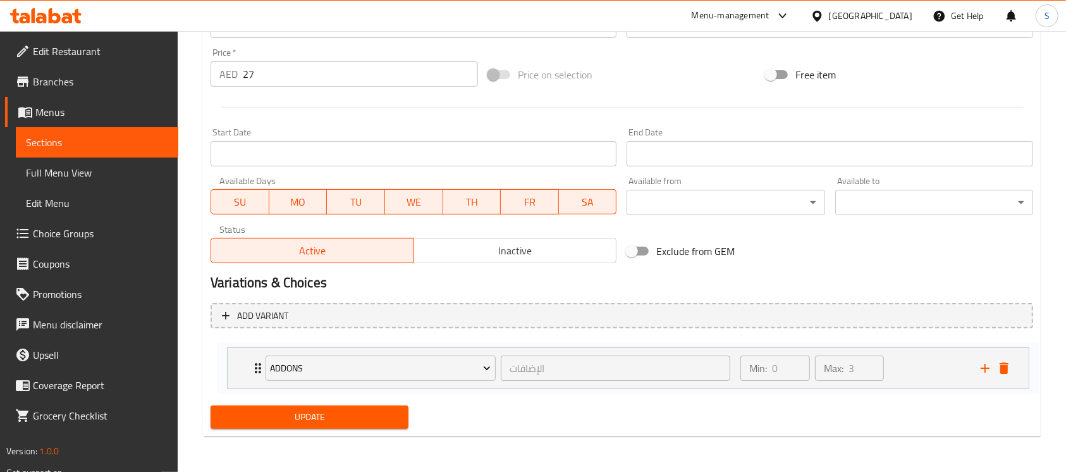
drag, startPoint x: 762, startPoint y: 363, endPoint x: 771, endPoint y: 367, distance: 10.2
click at [771, 367] on div "Addons الإضافات ​ Min: 0 ​ Max: 3 ​ cheese (ID: 2316237654) 7 AED Name (En) che…" at bounding box center [622, 364] width 822 height 52
click at [249, 363] on icon "Expand" at bounding box center [251, 364] width 6 height 10
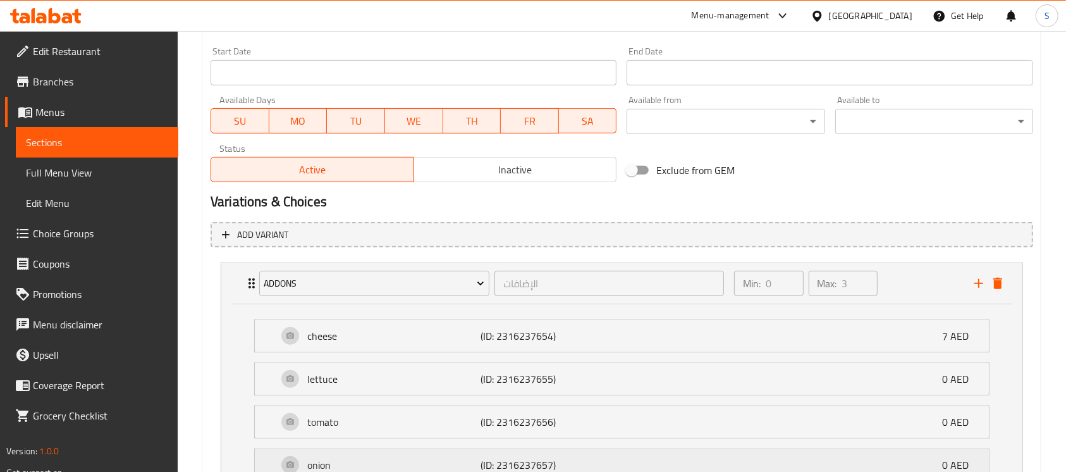
scroll to position [683, 0]
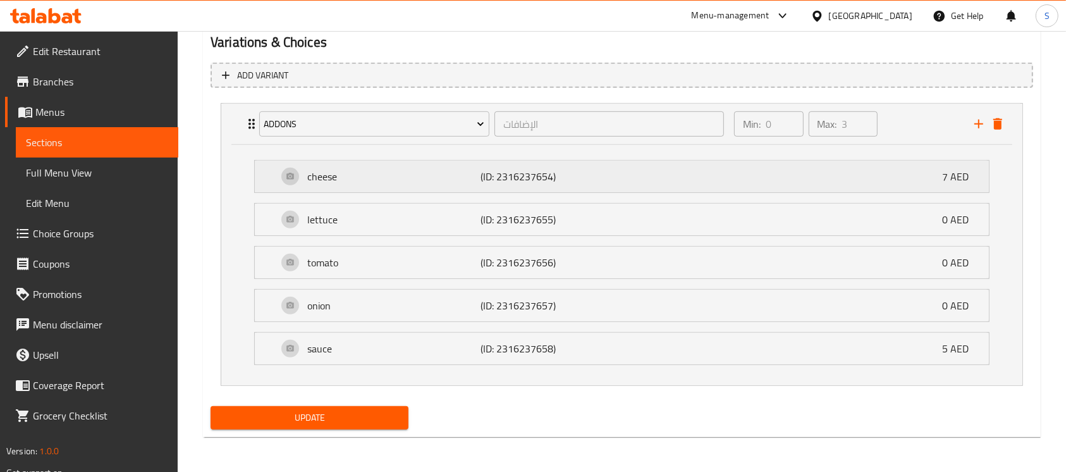
click at [941, 178] on div "cheese (ID: 2316237654) 7 AED" at bounding box center [626, 177] width 696 height 32
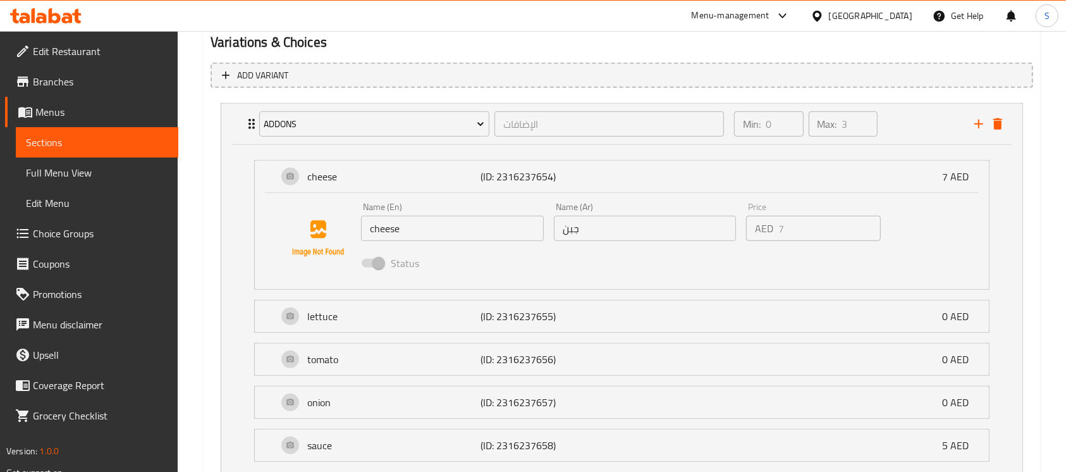
click at [585, 231] on input "جبن" at bounding box center [645, 228] width 183 height 25
drag, startPoint x: 568, startPoint y: 230, endPoint x: 599, endPoint y: 229, distance: 31.0
click at [599, 229] on input "جبن" at bounding box center [645, 228] width 183 height 25
click at [479, 247] on div "Status" at bounding box center [645, 263] width 578 height 34
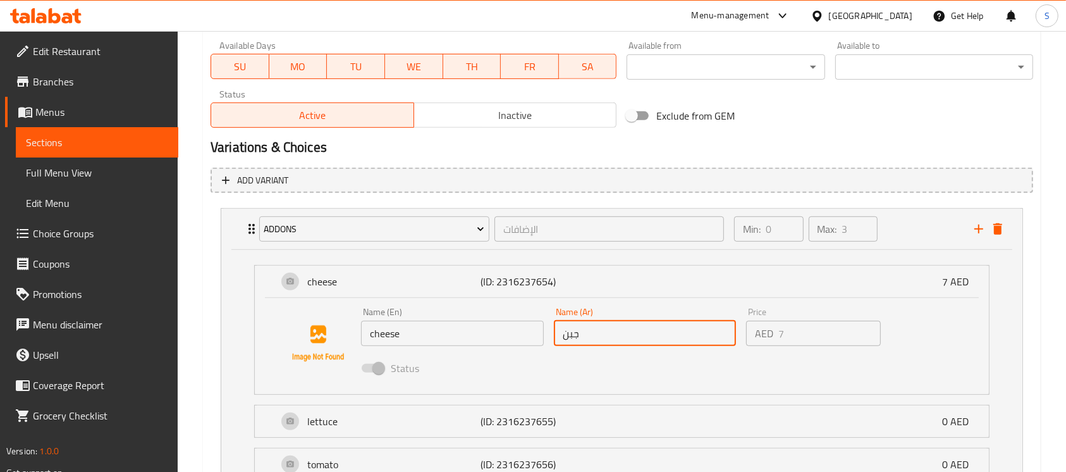
scroll to position [527, 0]
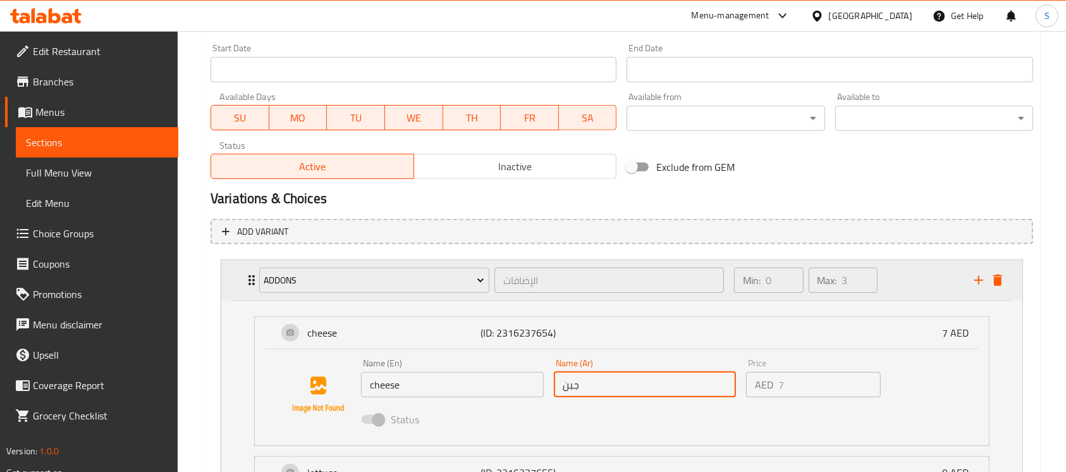
click at [255, 289] on div "Addons الإضافات ​" at bounding box center [492, 280] width 480 height 40
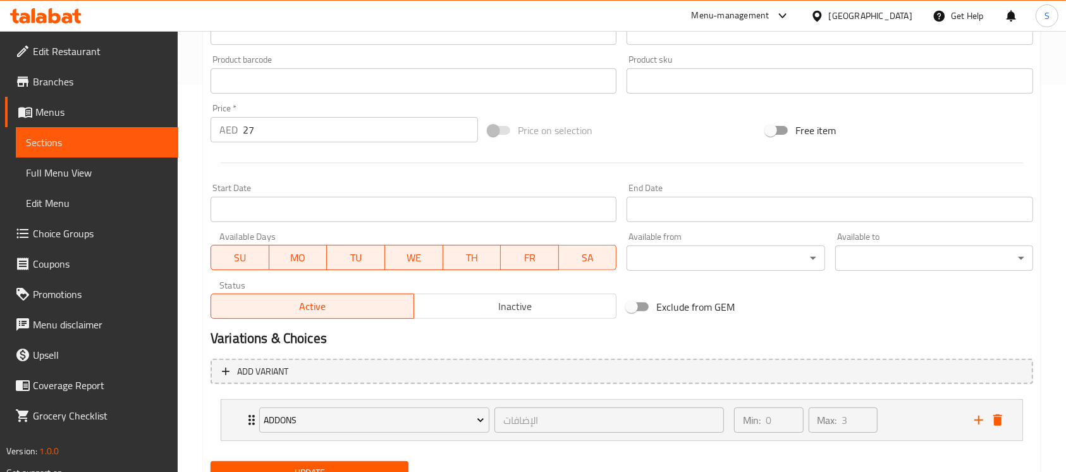
scroll to position [106, 0]
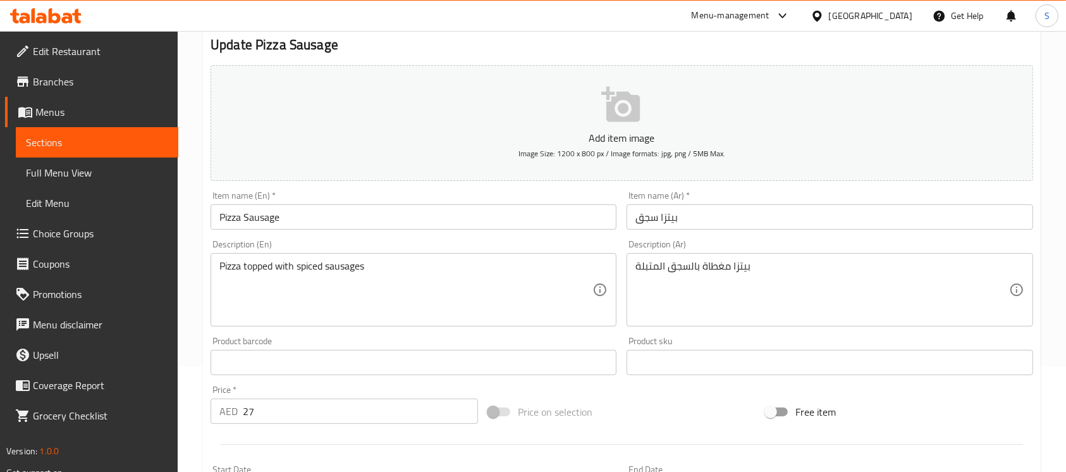
click at [100, 142] on span "Sections" at bounding box center [97, 142] width 142 height 15
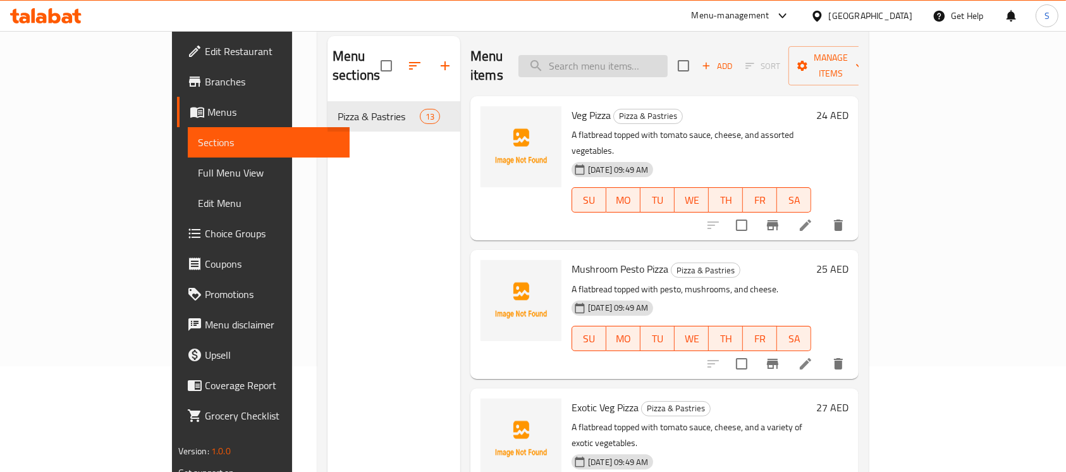
click at [647, 61] on input "search" at bounding box center [592, 66] width 149 height 22
paste input "Labneh with Meat"
type input "Labneh with Meat"
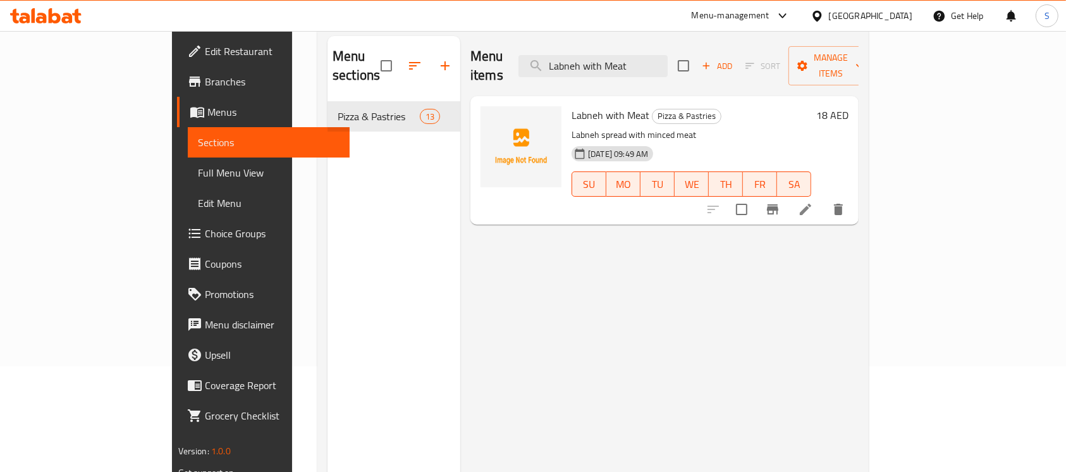
click at [813, 202] on icon at bounding box center [805, 209] width 15 height 15
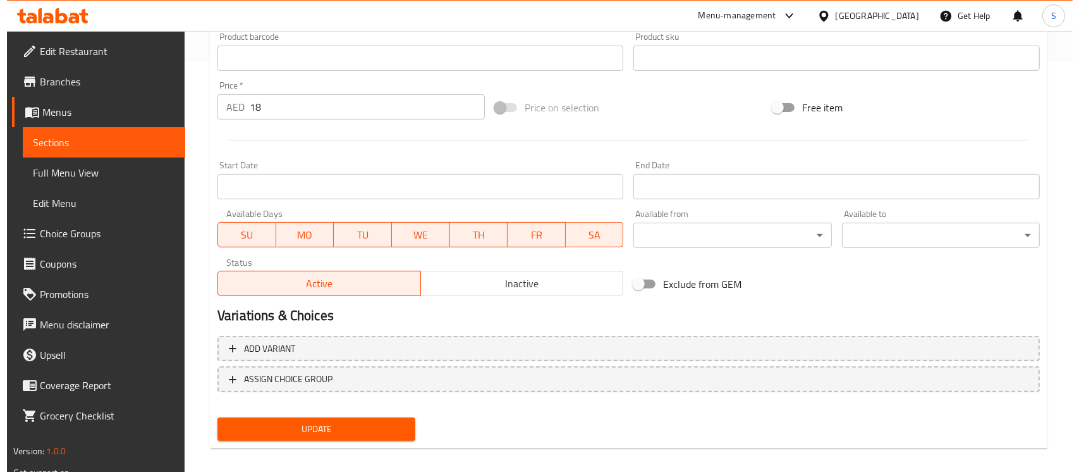
scroll to position [422, 0]
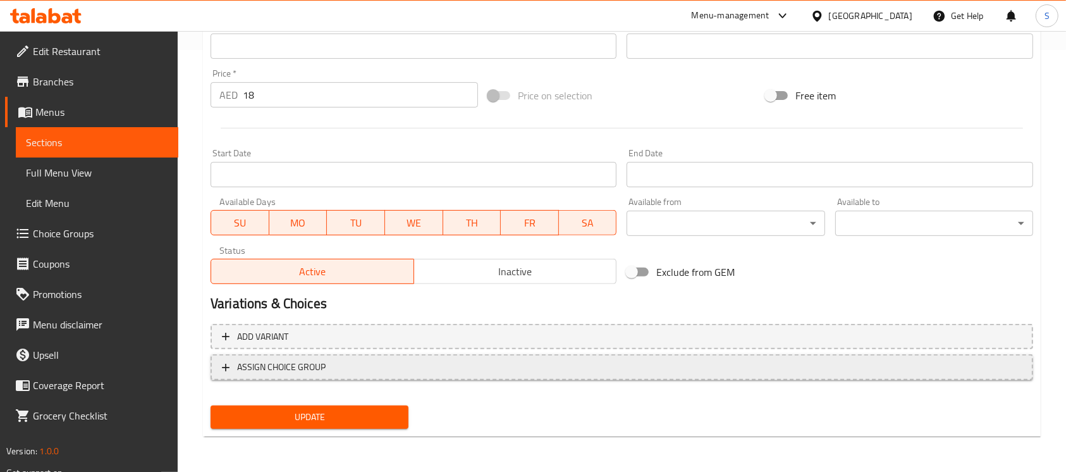
click at [241, 366] on span "ASSIGN CHOICE GROUP" at bounding box center [281, 367] width 89 height 16
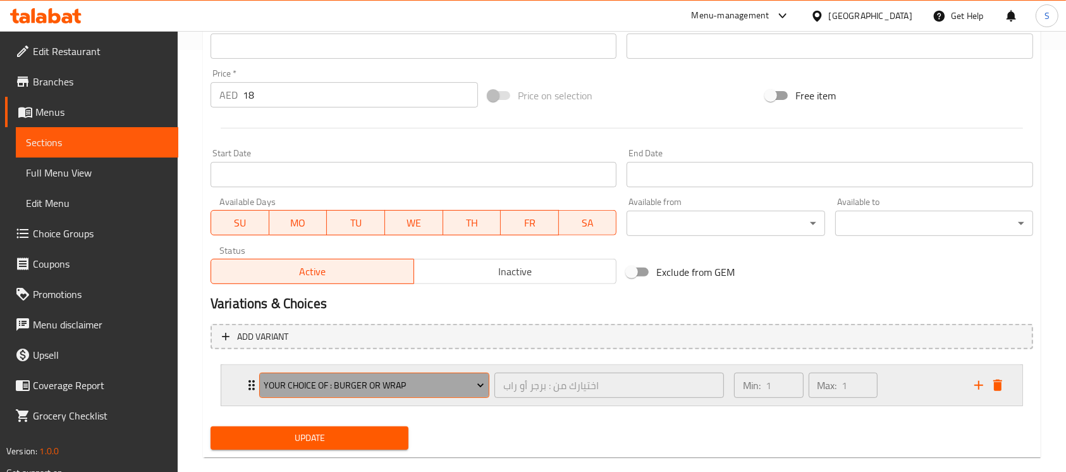
click at [417, 377] on span "your choice of : burger or wrap" at bounding box center [374, 385] width 221 height 16
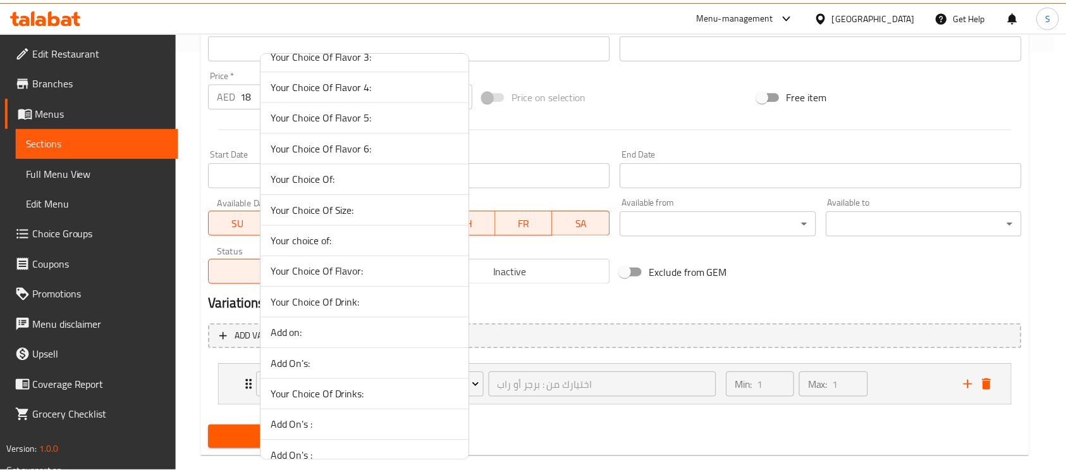
scroll to position [1264, 0]
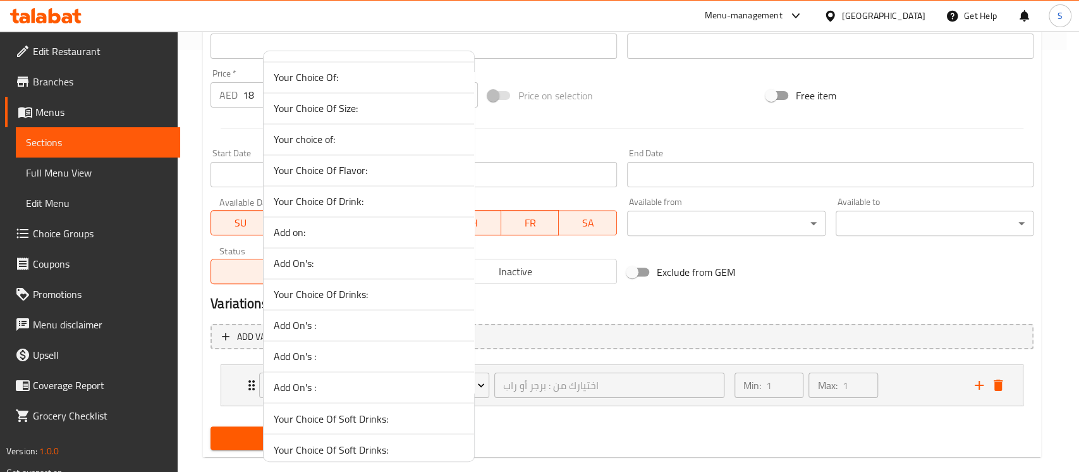
click at [335, 260] on span "Add On's:" at bounding box center [369, 262] width 190 height 15
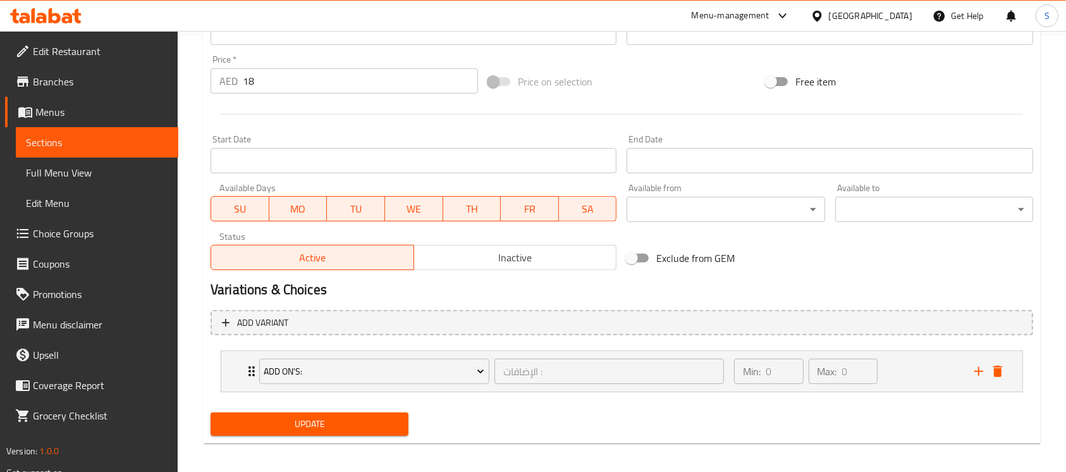
scroll to position [443, 0]
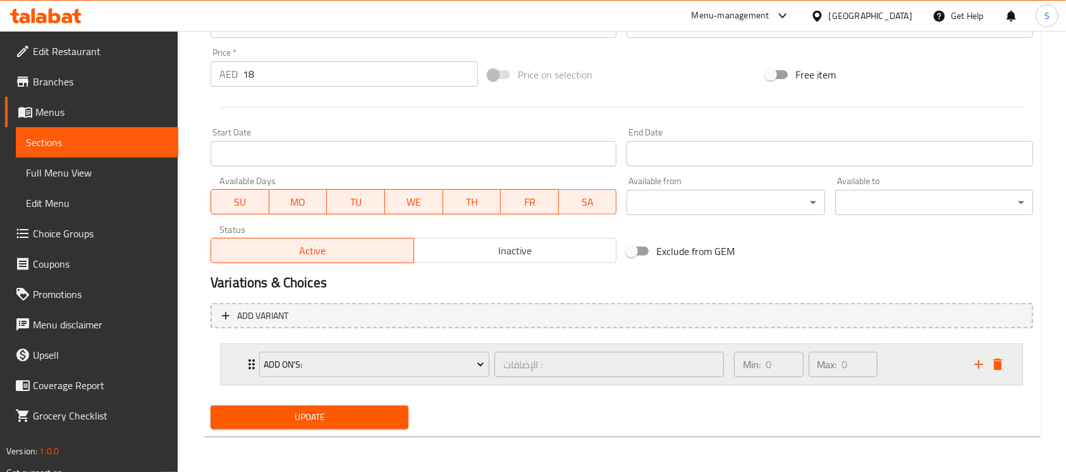
click at [252, 358] on div "Add On's: الإضافات : ​" at bounding box center [492, 364] width 480 height 40
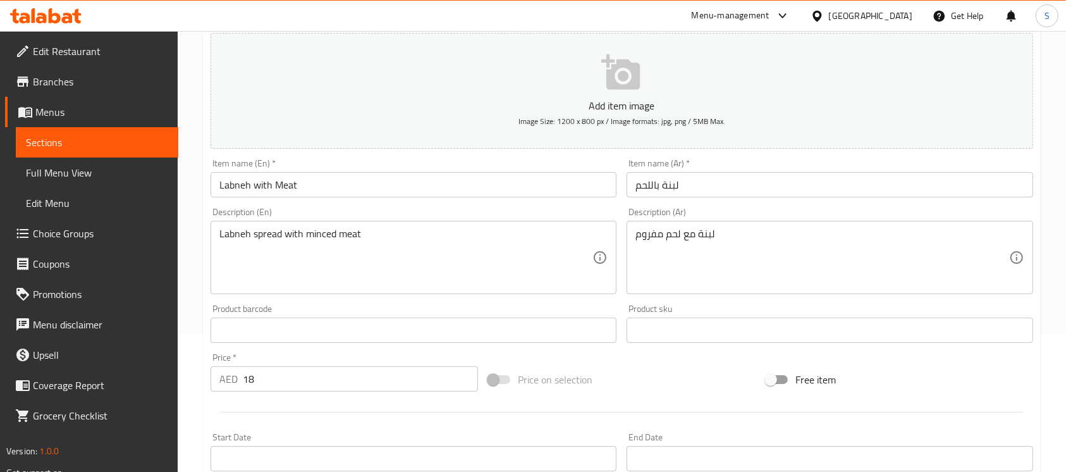
scroll to position [0, 0]
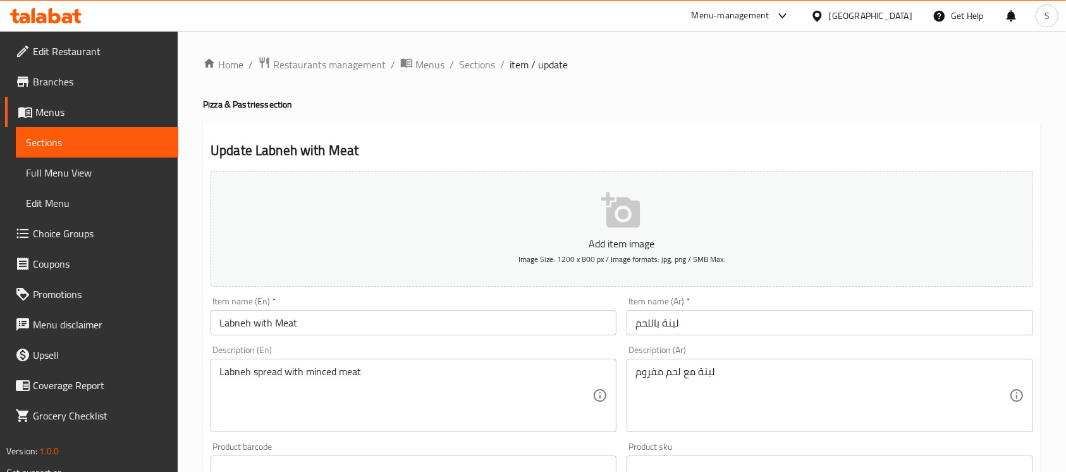
click at [61, 140] on span "Sections" at bounding box center [97, 142] width 142 height 15
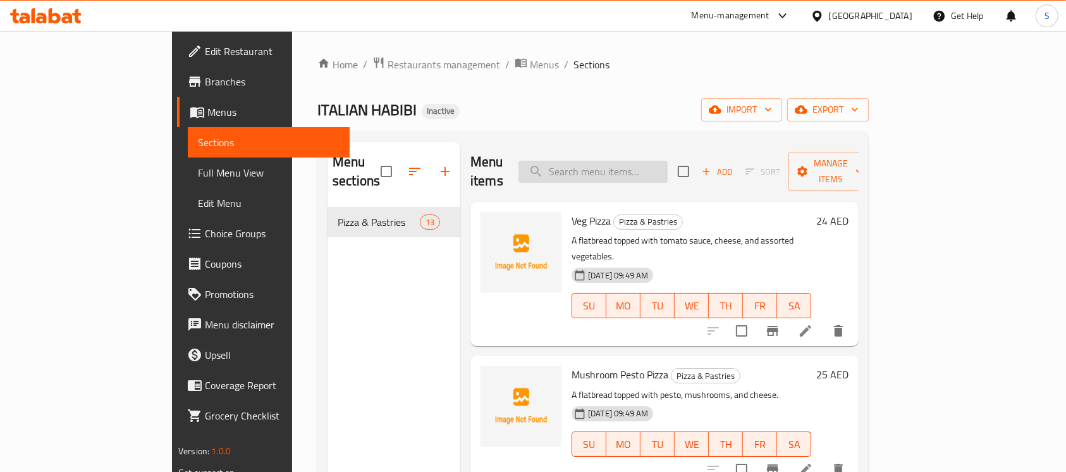
click at [634, 166] on input "search" at bounding box center [592, 172] width 149 height 22
paste input "Pizza Sausage"
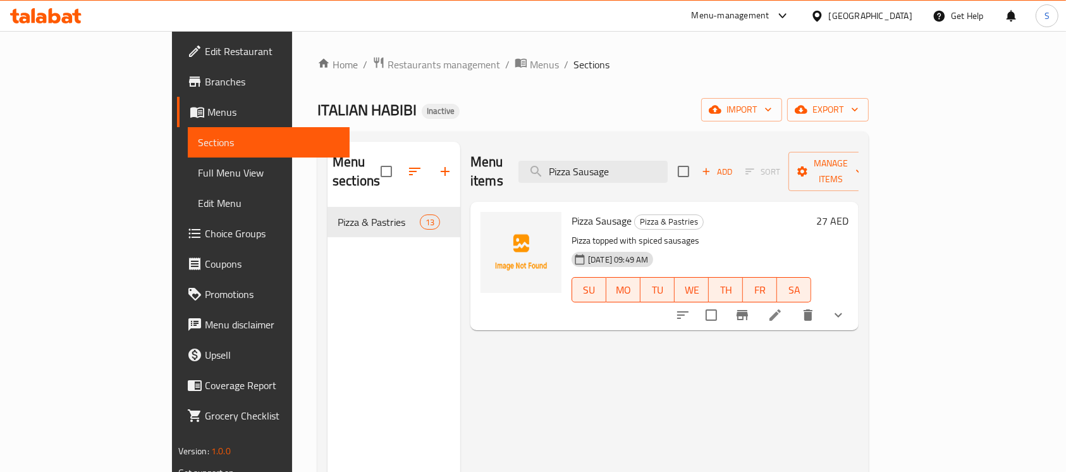
type input "Pizza Sausage"
click at [783, 307] on icon at bounding box center [774, 314] width 15 height 15
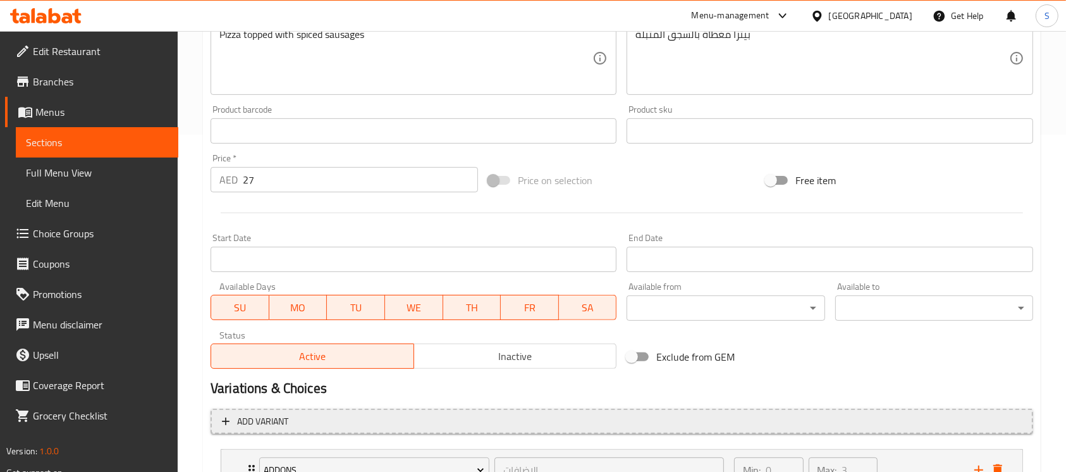
scroll to position [443, 0]
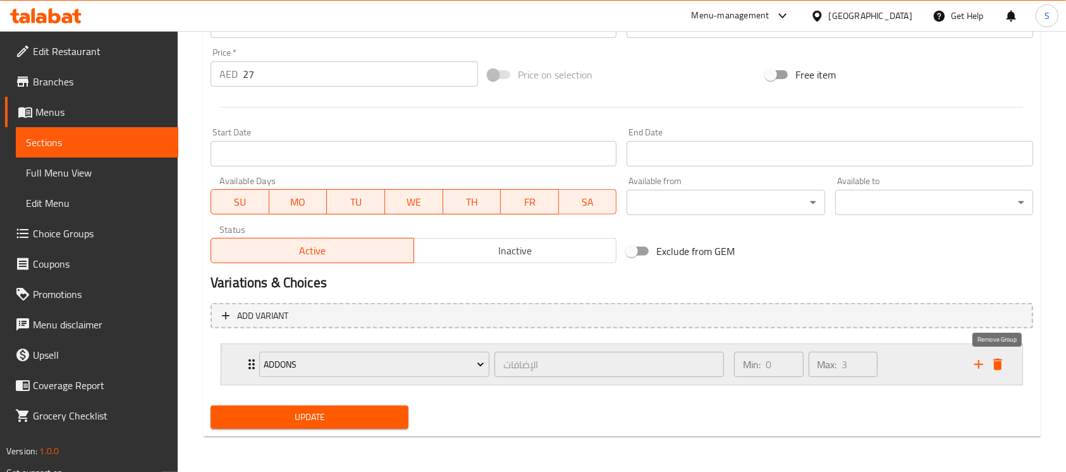
click at [999, 361] on icon "delete" at bounding box center [997, 364] width 15 height 15
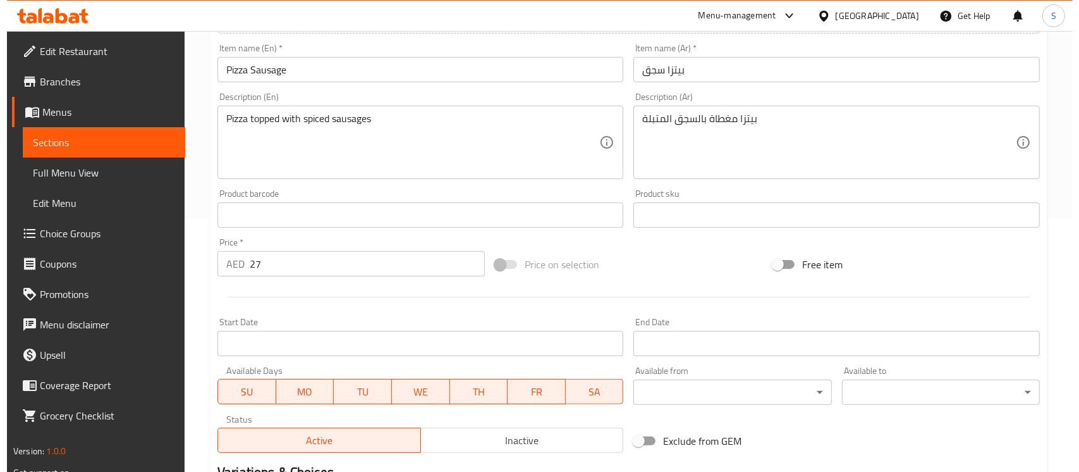
scroll to position [422, 0]
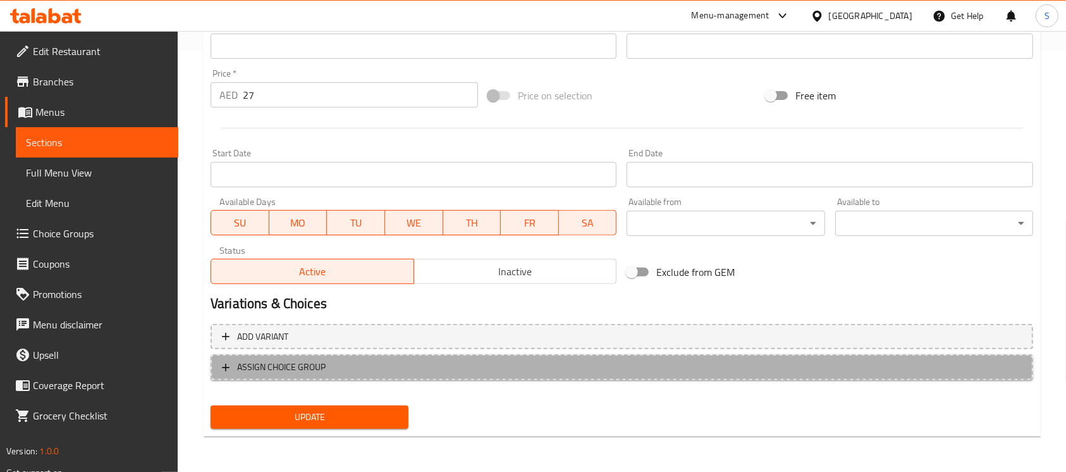
click at [228, 365] on icon "button" at bounding box center [225, 367] width 13 height 13
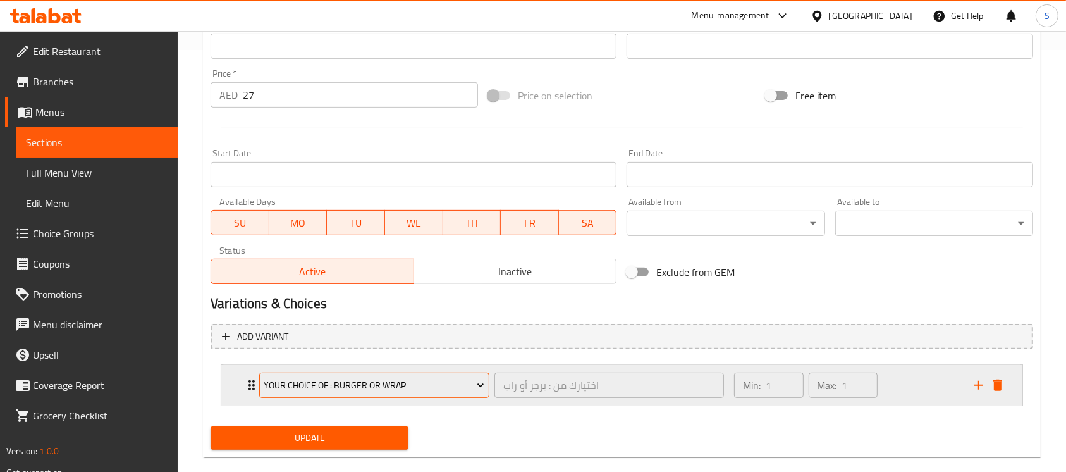
click at [393, 387] on span "your choice of : burger or wrap" at bounding box center [374, 385] width 221 height 16
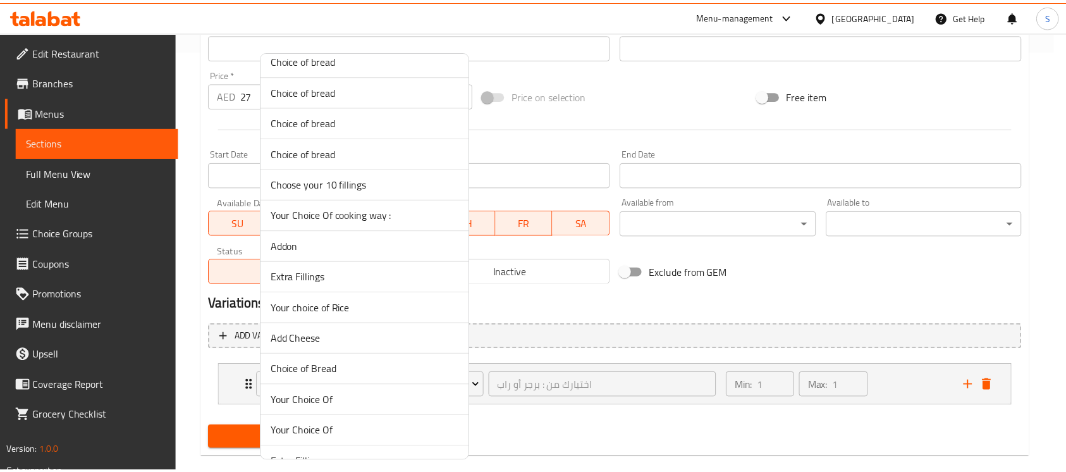
scroll to position [13724, 0]
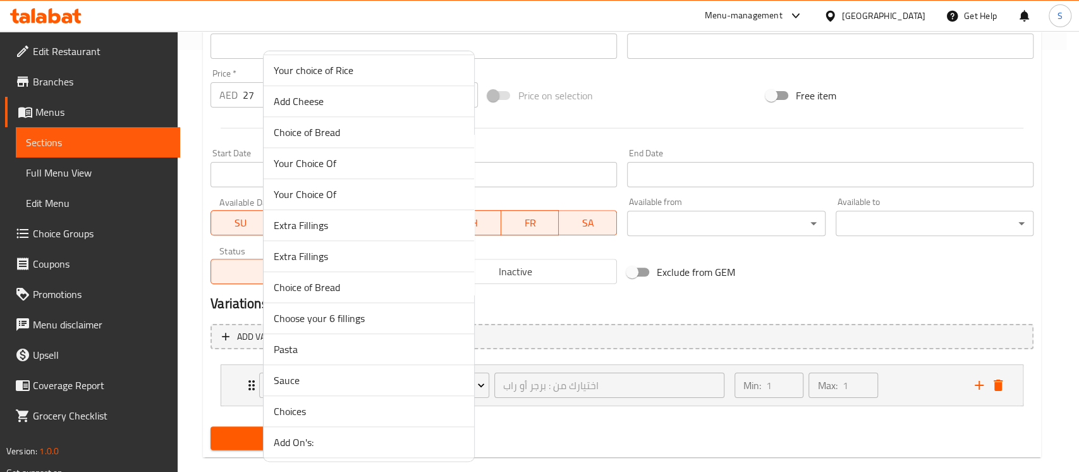
click at [293, 465] on span "Add Ons" at bounding box center [369, 472] width 190 height 15
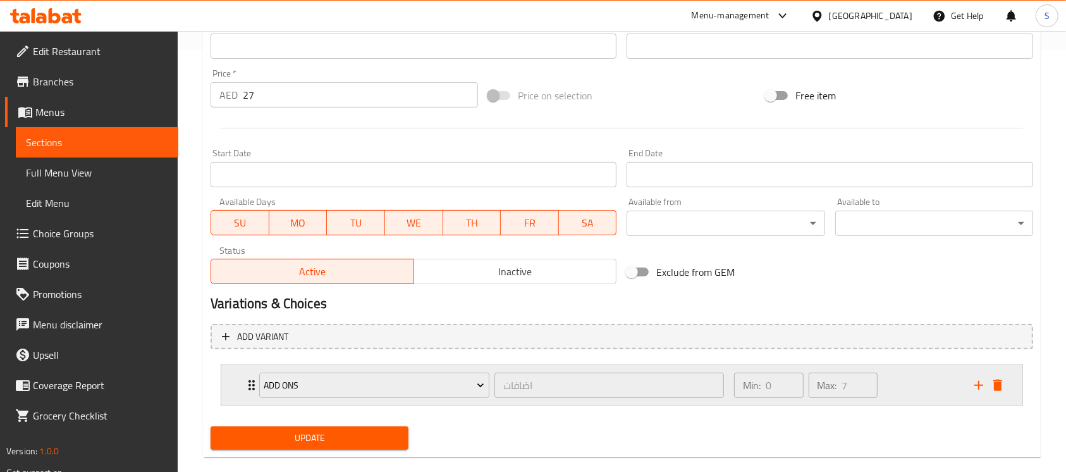
click at [253, 390] on div "Add Ons اضافات ​" at bounding box center [492, 385] width 480 height 40
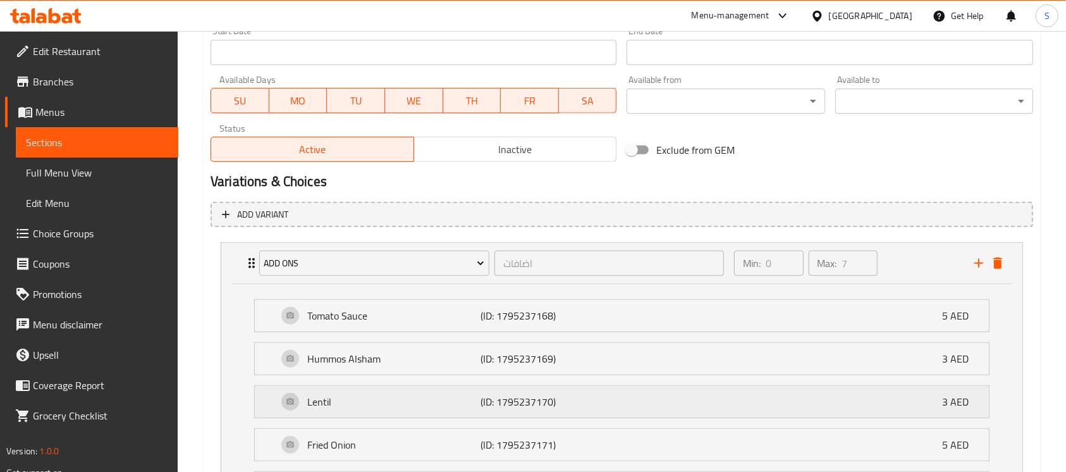
scroll to position [431, 0]
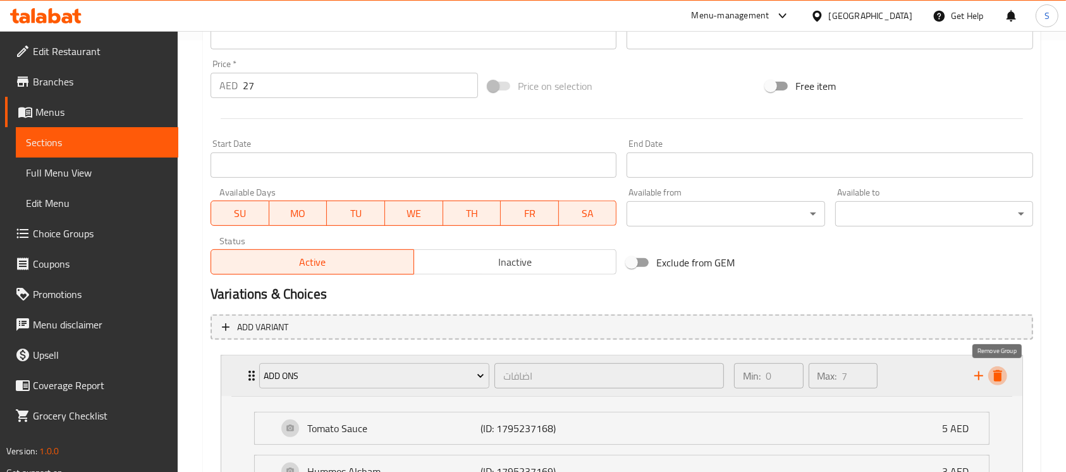
click at [1003, 370] on icon "delete" at bounding box center [997, 375] width 15 height 15
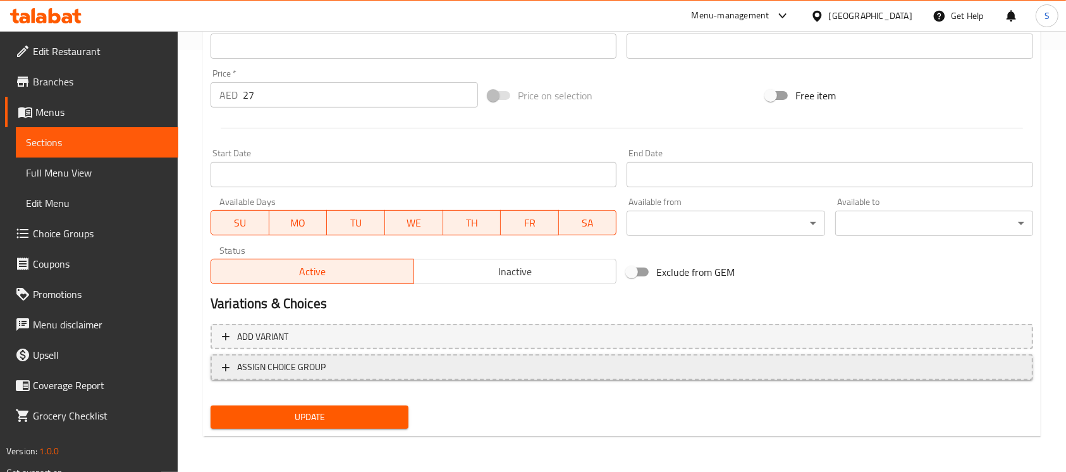
click at [319, 369] on span "ASSIGN CHOICE GROUP" at bounding box center [281, 367] width 89 height 16
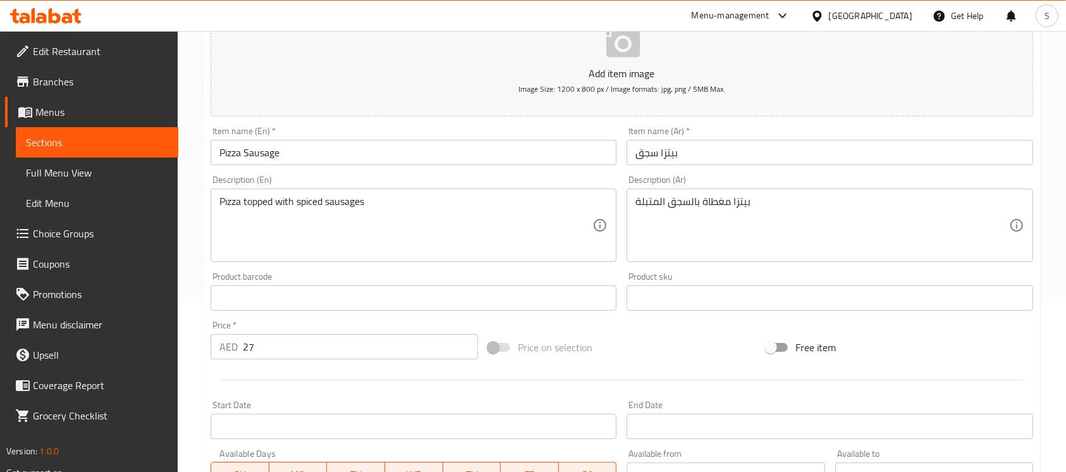
scroll to position [0, 0]
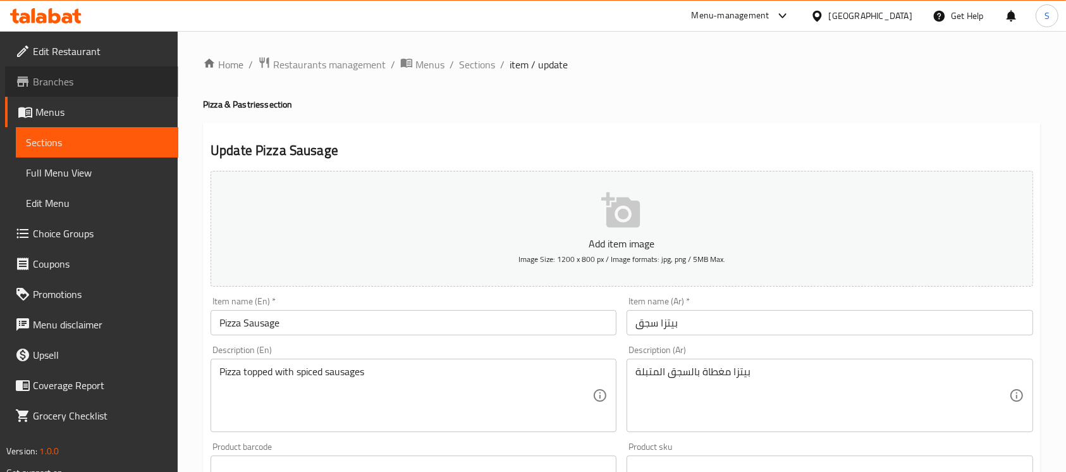
click at [54, 89] on span "Branches" at bounding box center [100, 81] width 135 height 15
